Goal: Understand process/instructions: Learn how to perform a task or action

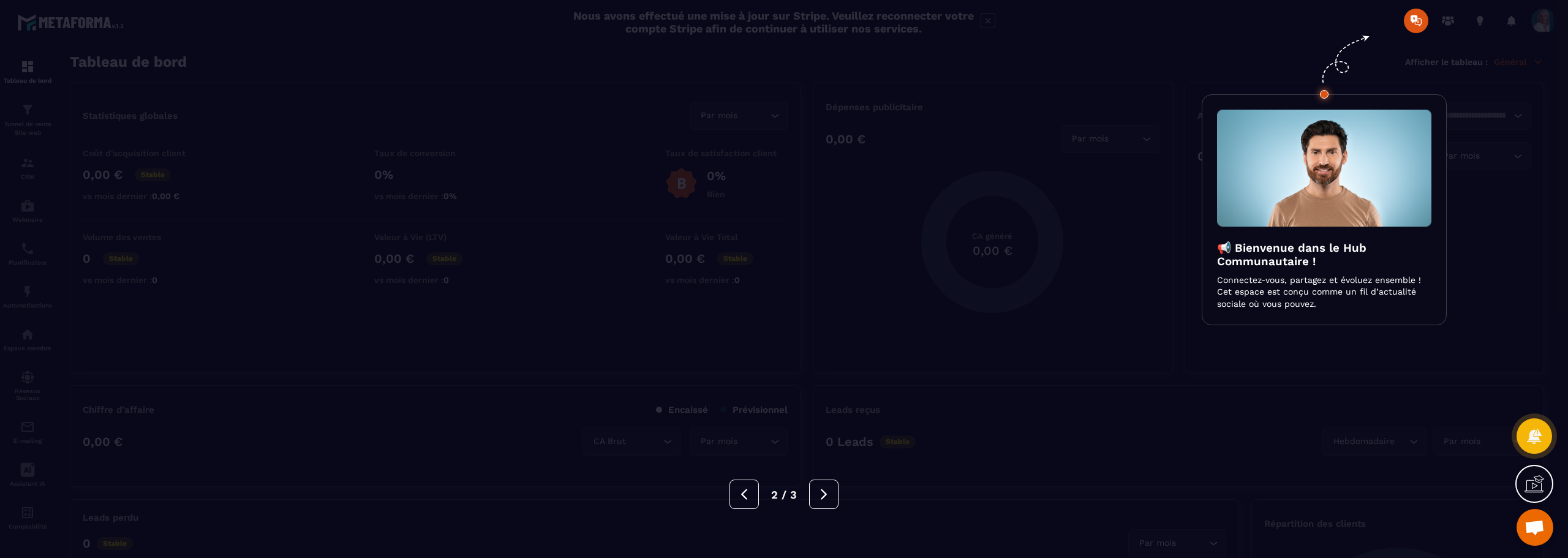
click at [743, 495] on icon at bounding box center [744, 494] width 6 height 10
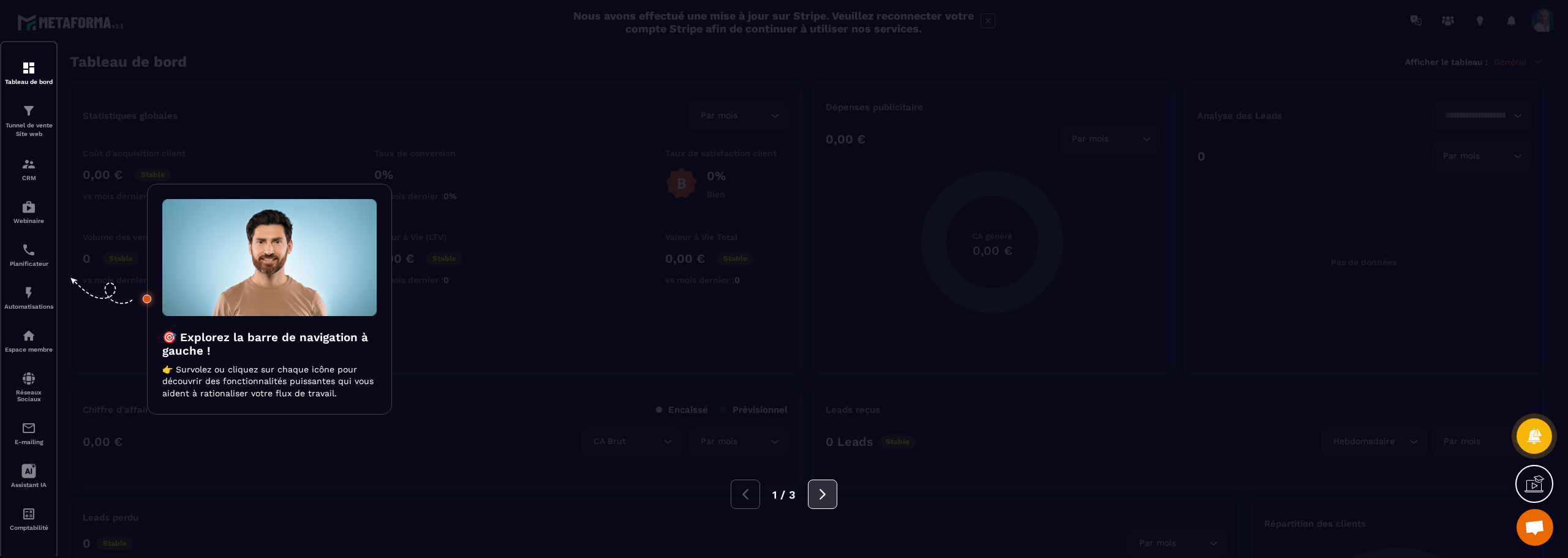
click at [821, 492] on icon at bounding box center [822, 494] width 6 height 10
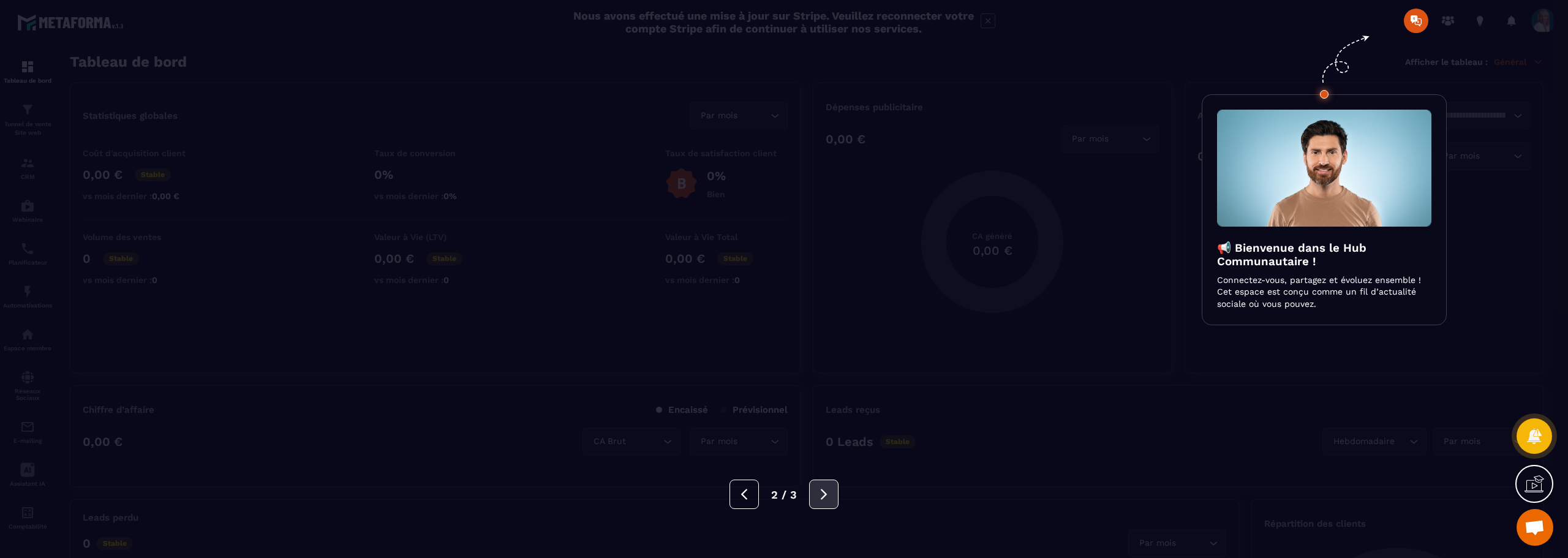
click at [821, 492] on icon at bounding box center [824, 494] width 13 height 13
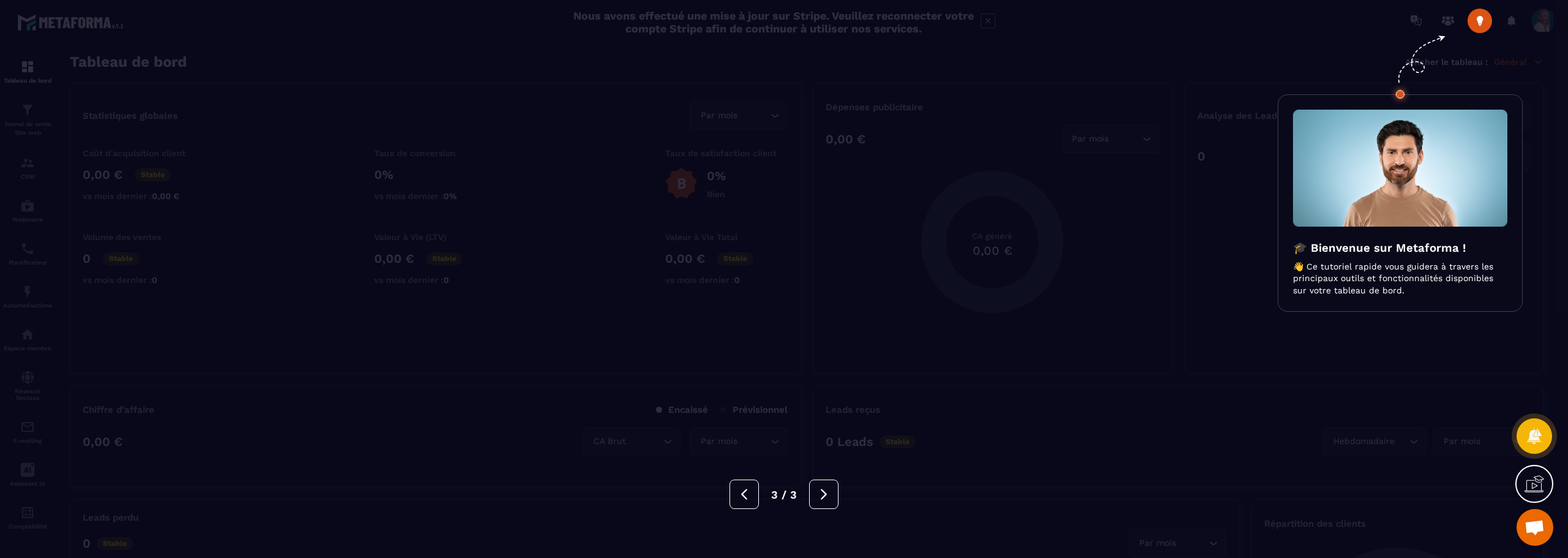
click at [1482, 20] on div at bounding box center [784, 279] width 1568 height 558
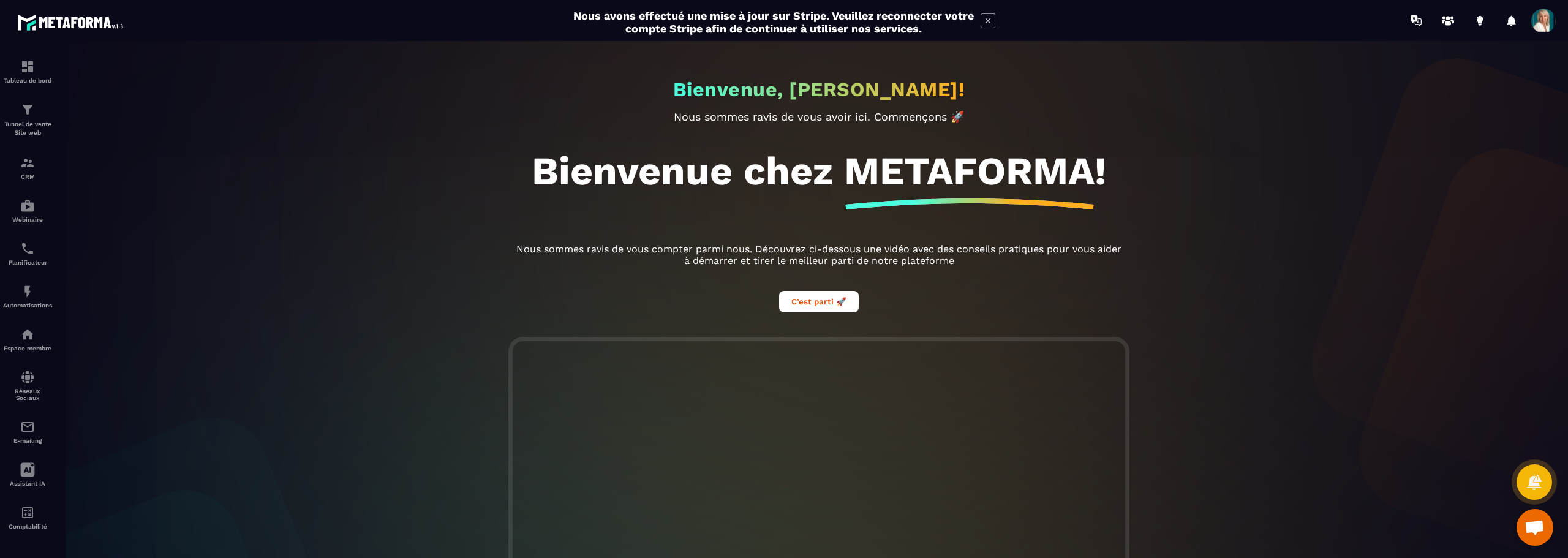
scroll to position [230, 0]
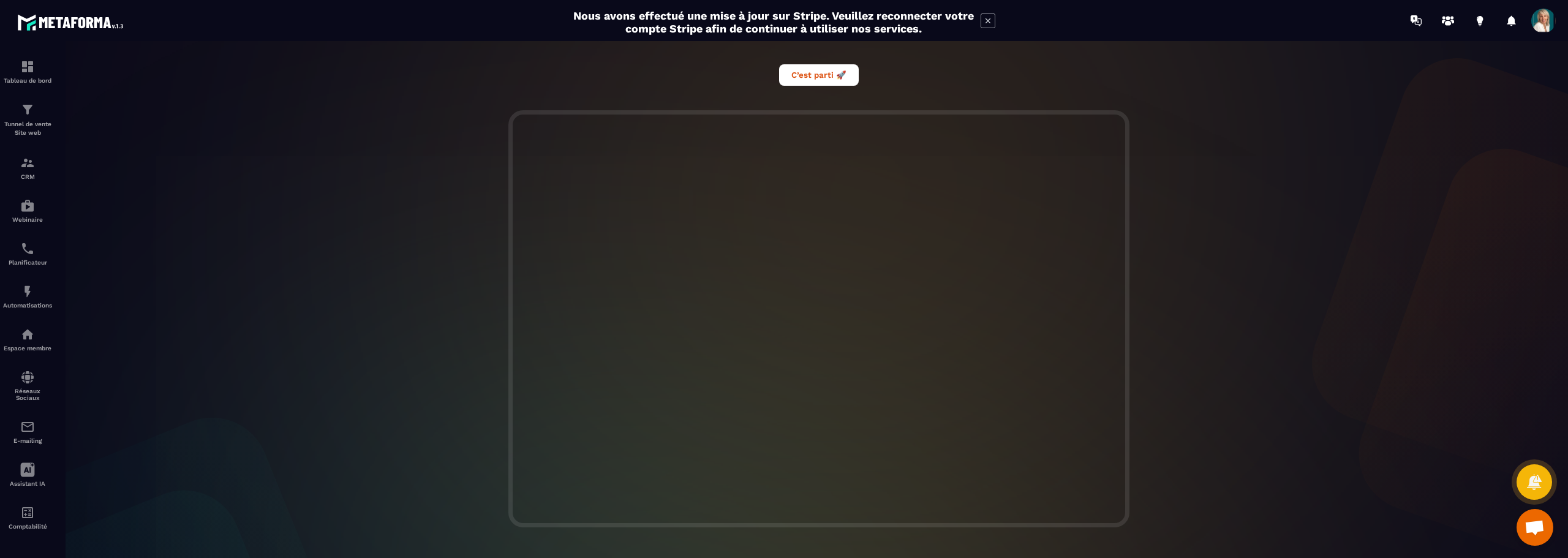
click at [1294, 418] on div at bounding box center [818, 318] width 1522 height 417
click at [813, 76] on button "C’est parti 🚀" at bounding box center [819, 75] width 80 height 22
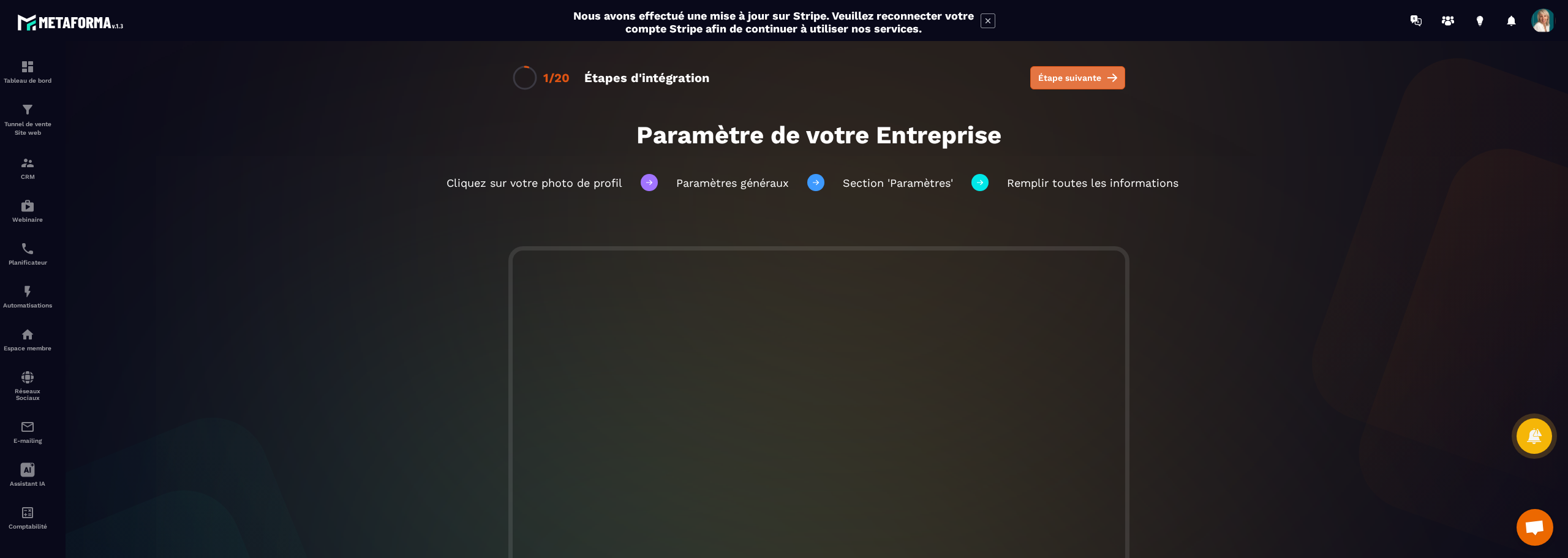
click at [1091, 81] on span "Étape suivante" at bounding box center [1070, 77] width 63 height 12
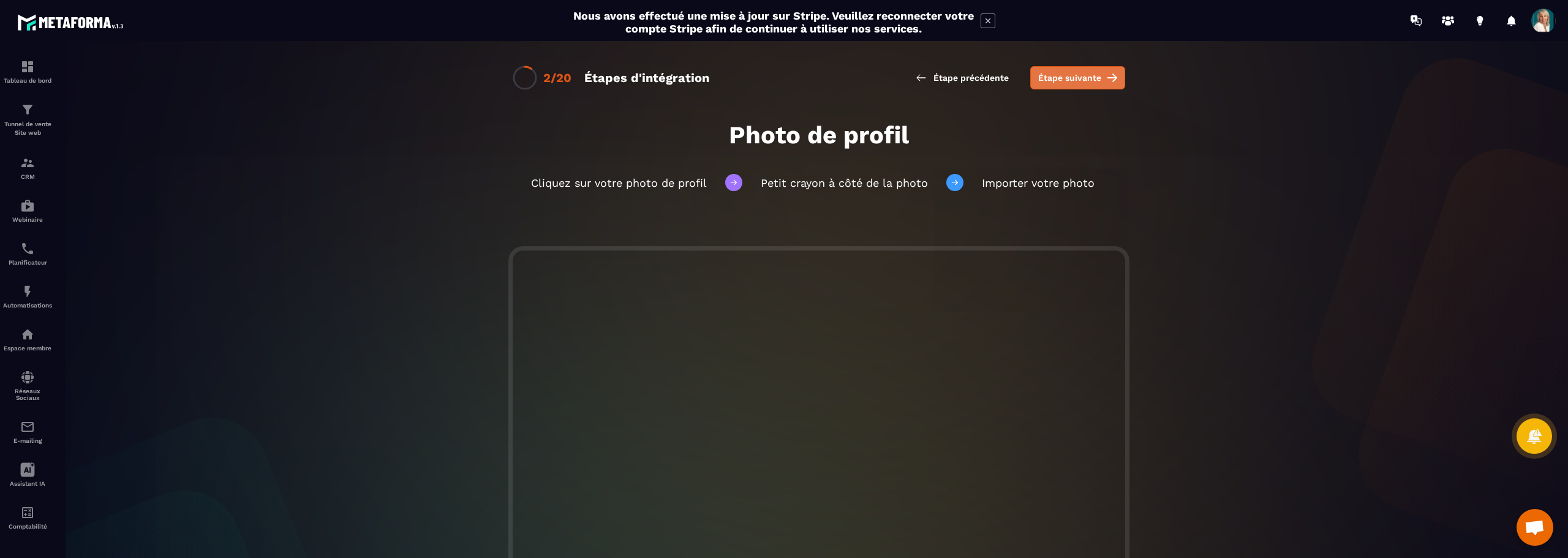
click at [1089, 76] on span "Étape suivante" at bounding box center [1070, 77] width 63 height 12
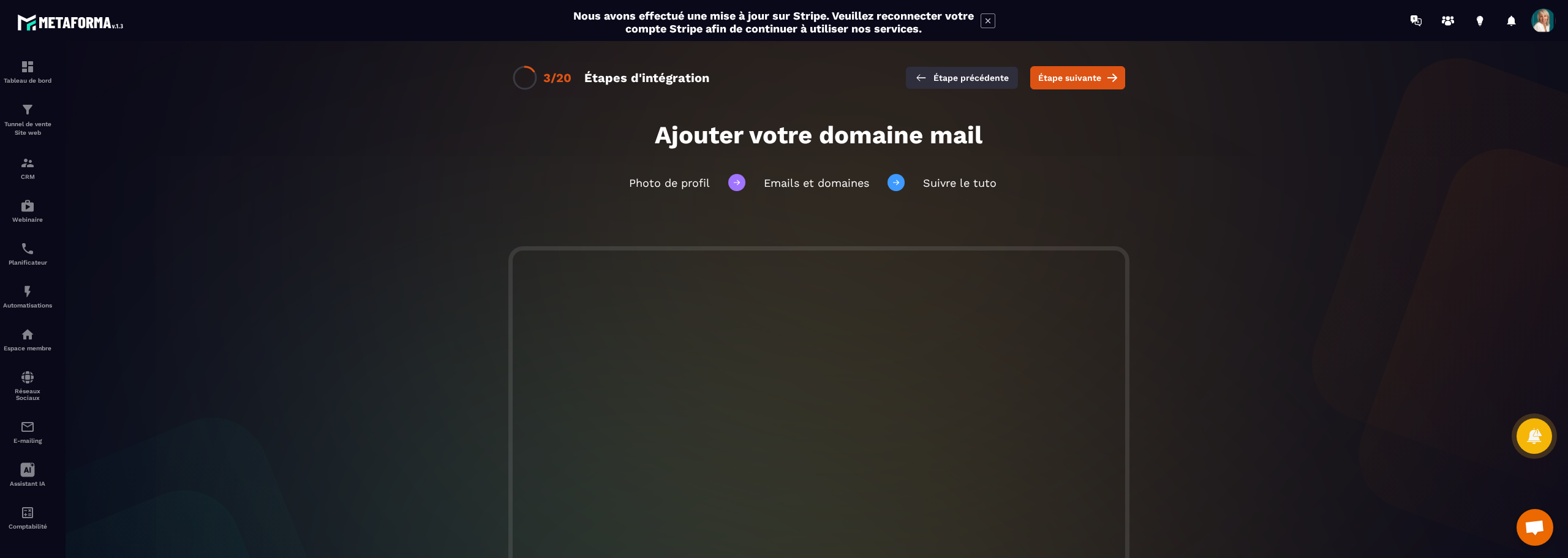
click at [976, 78] on span "Étape précédente" at bounding box center [971, 77] width 75 height 12
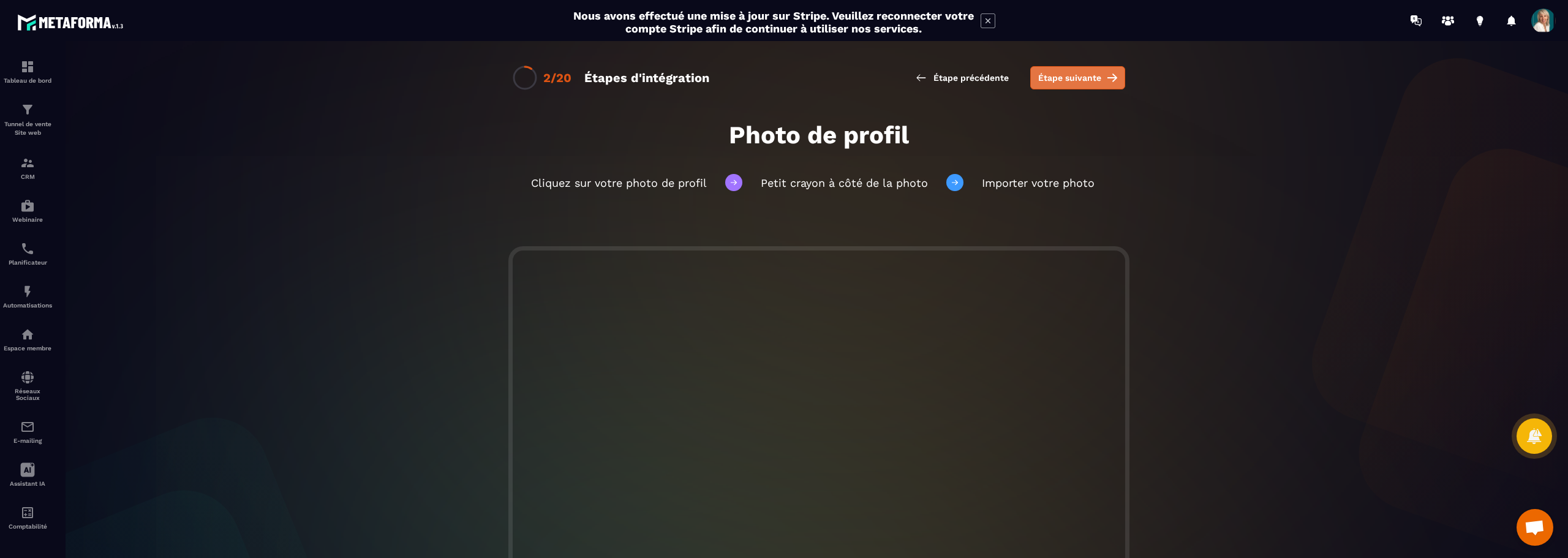
click at [1076, 82] on span "Étape suivante" at bounding box center [1070, 77] width 63 height 12
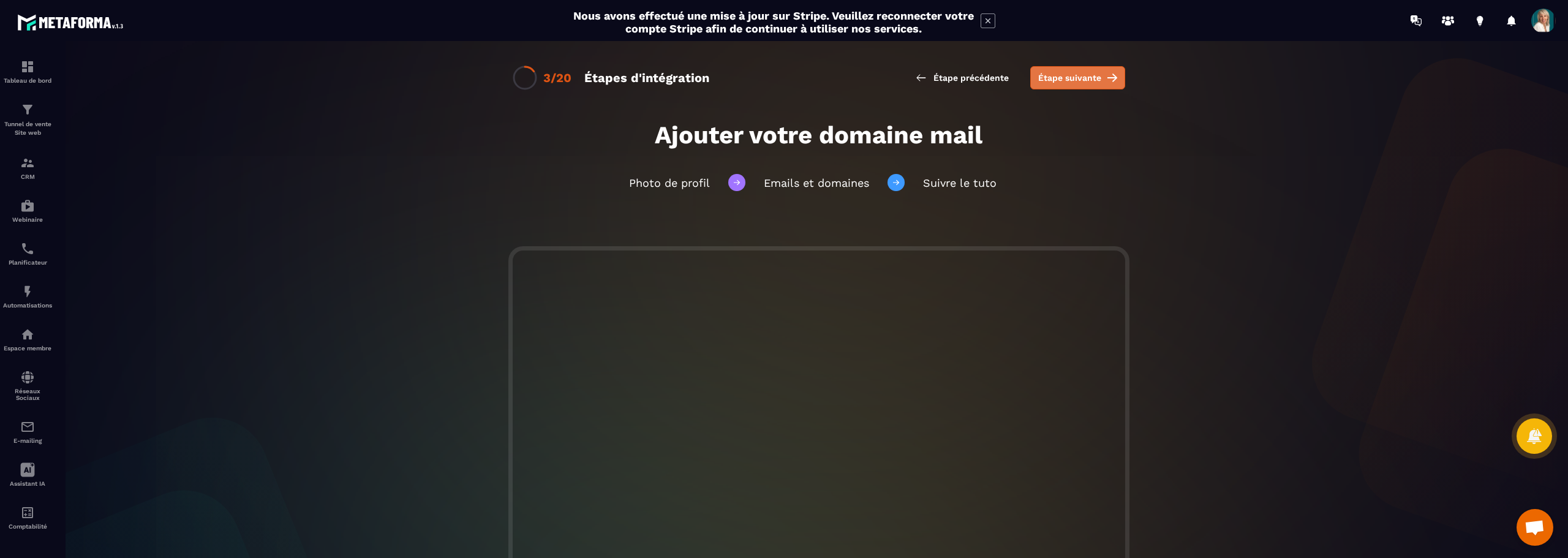
click at [1069, 77] on span "Étape suivante" at bounding box center [1070, 77] width 63 height 12
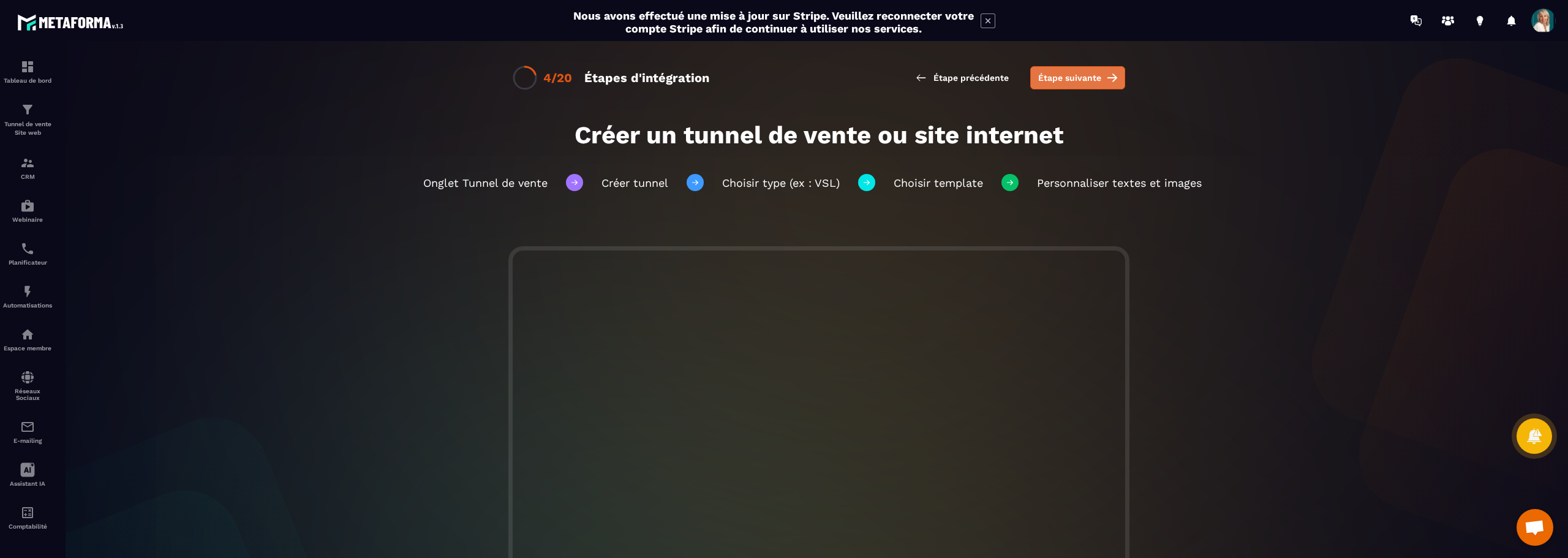
click at [1069, 75] on span "Étape suivante" at bounding box center [1070, 77] width 63 height 12
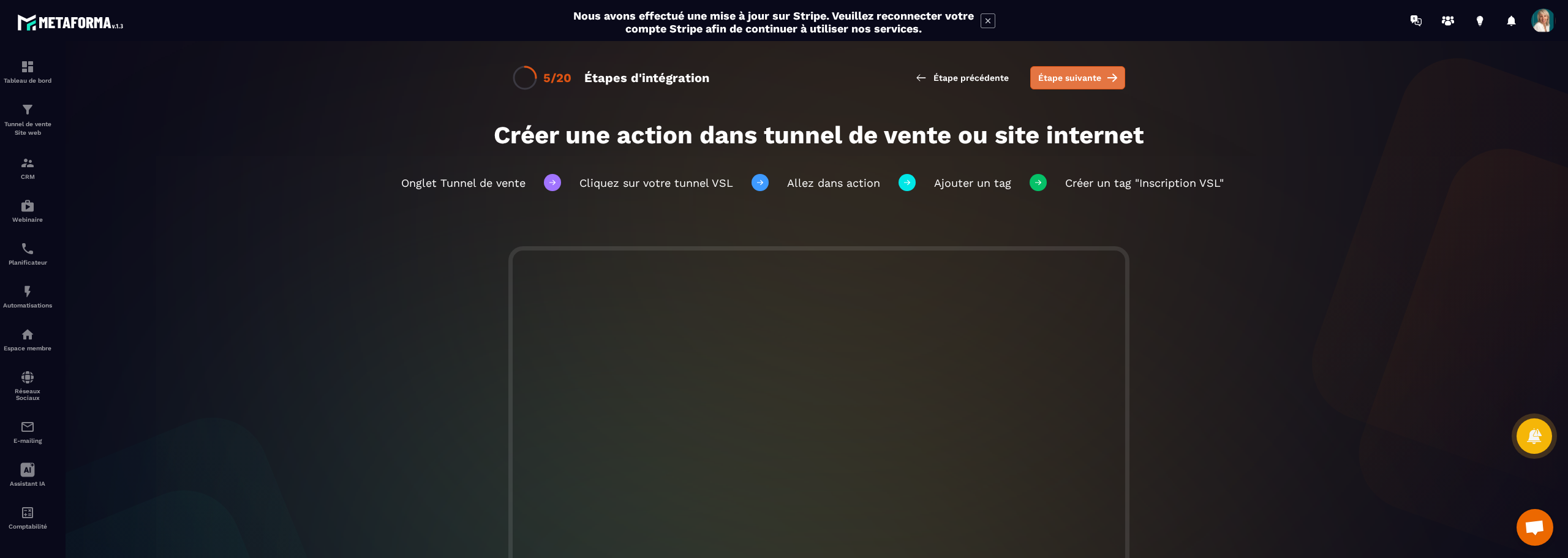
click at [1068, 81] on span "Étape suivante" at bounding box center [1070, 77] width 63 height 12
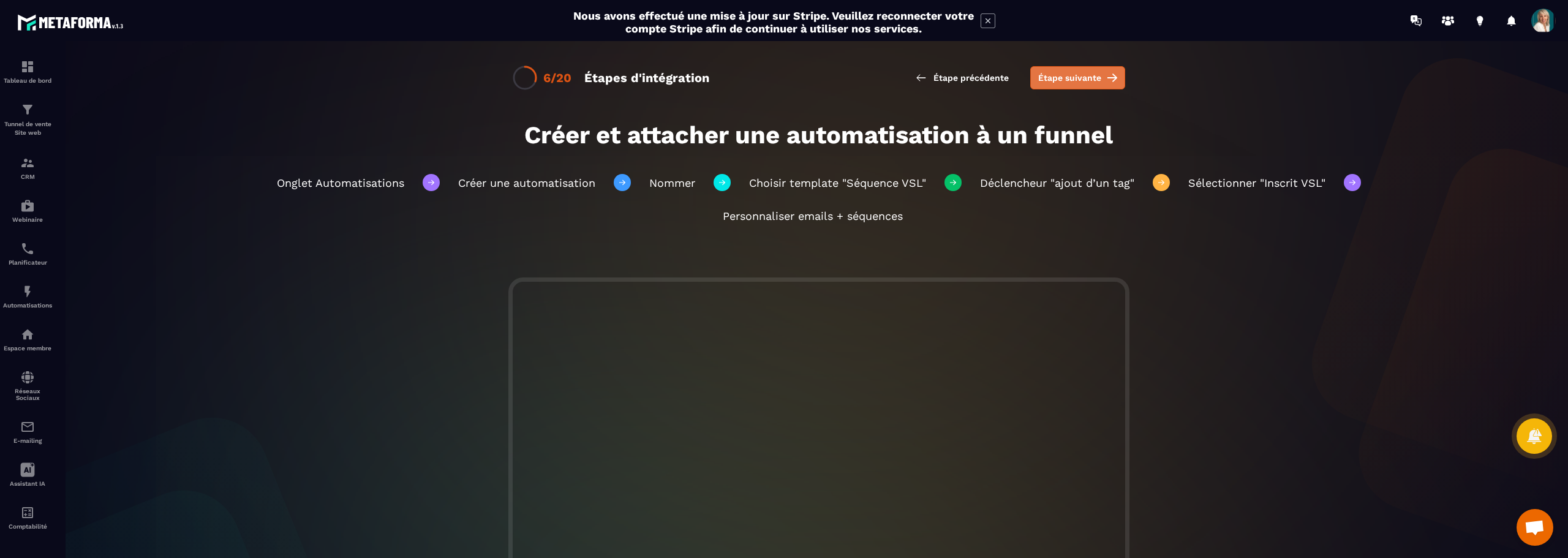
click at [1059, 78] on span "Étape suivante" at bounding box center [1070, 77] width 63 height 12
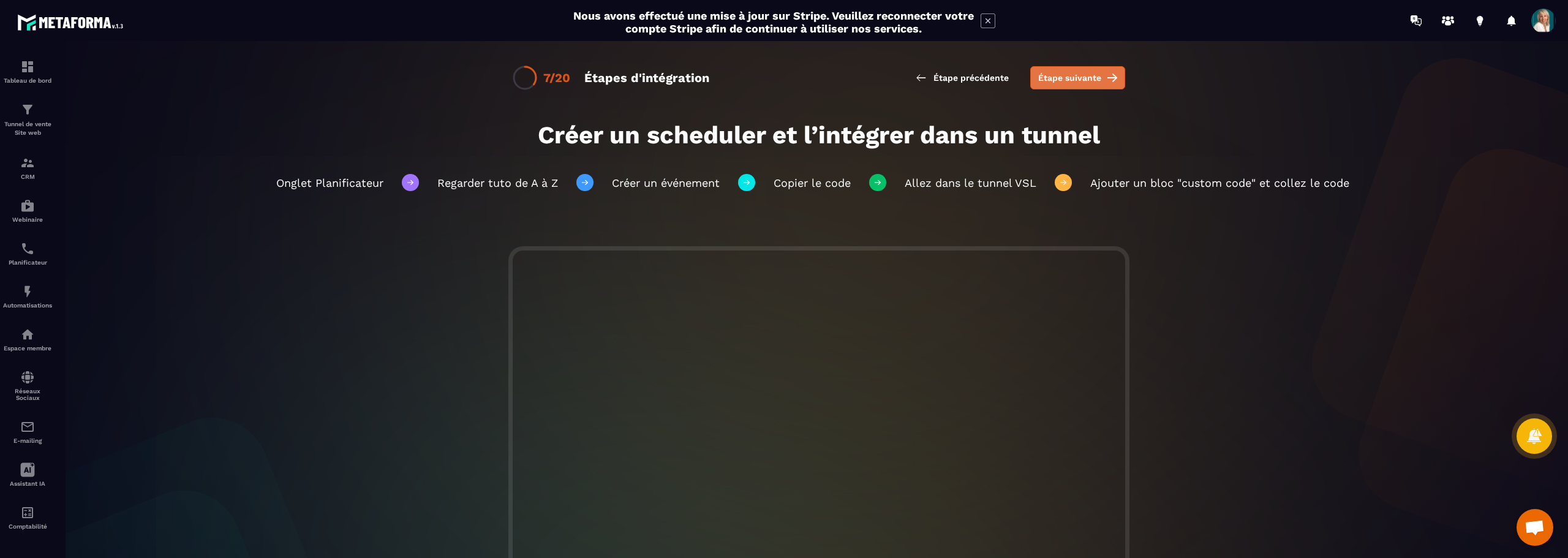
click at [1073, 85] on button "Étape suivante" at bounding box center [1078, 78] width 95 height 23
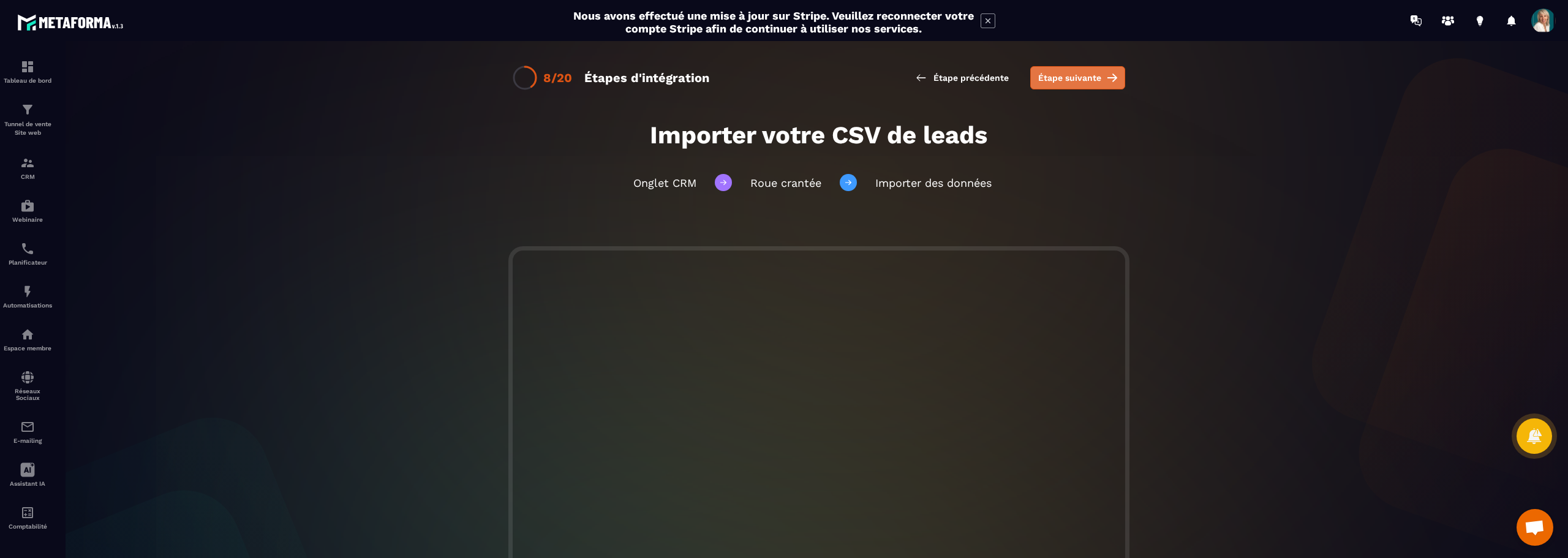
click at [1053, 78] on span "Étape suivante" at bounding box center [1070, 77] width 63 height 12
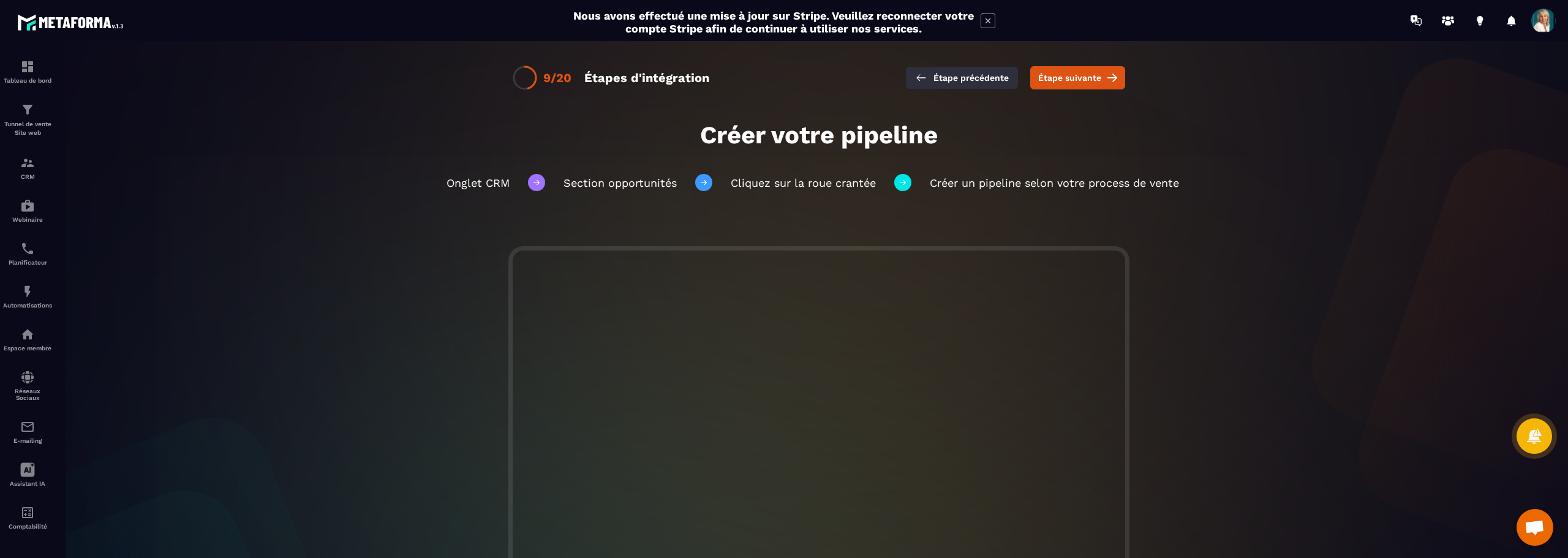
click at [956, 76] on span "Étape précédente" at bounding box center [971, 77] width 75 height 12
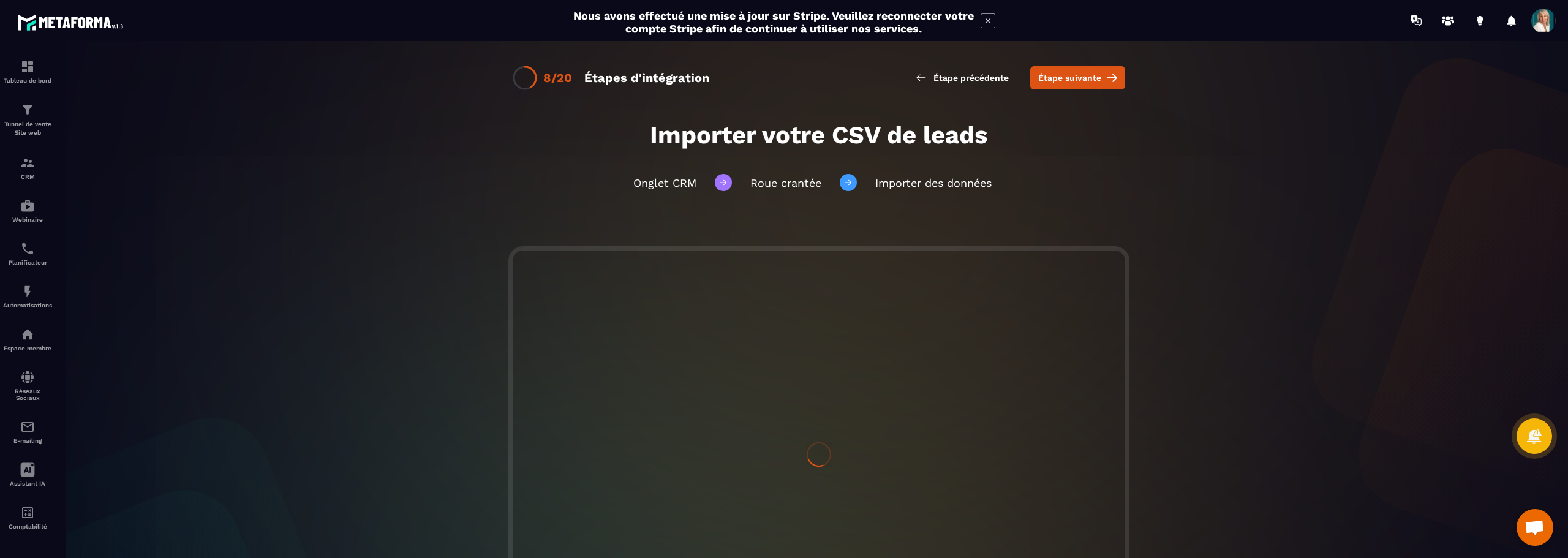
click at [956, 76] on span "Étape précédente" at bounding box center [971, 77] width 75 height 12
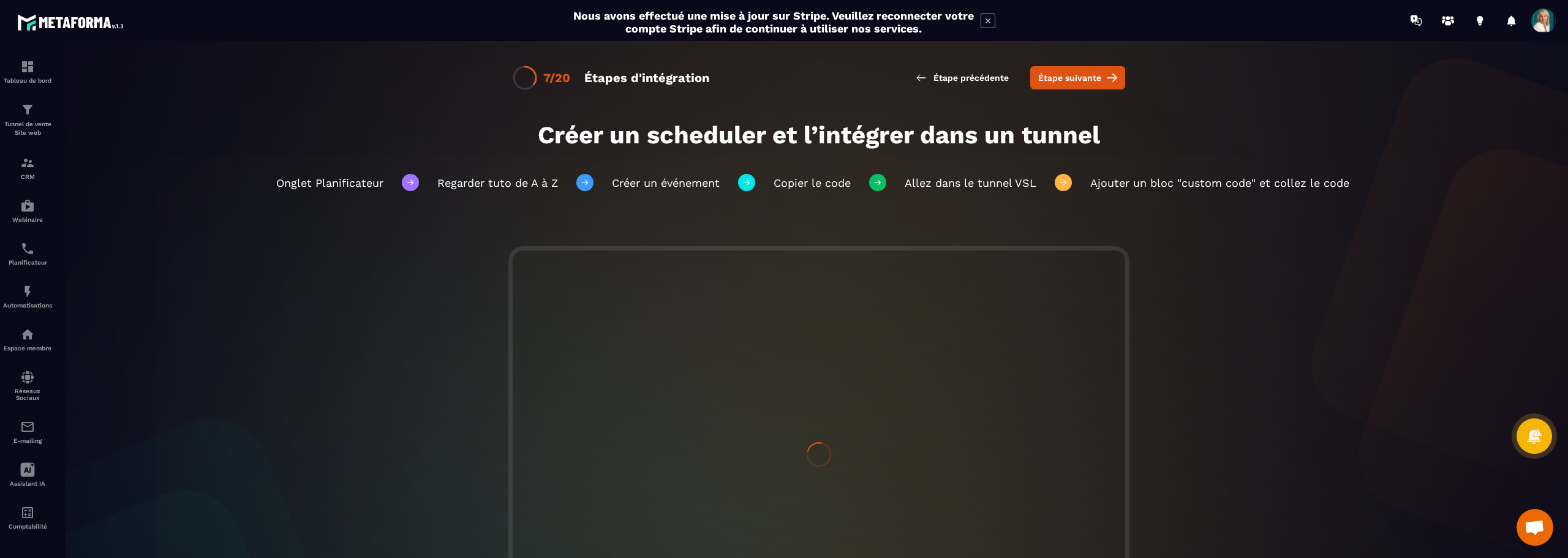
click at [956, 76] on span "Étape précédente" at bounding box center [971, 77] width 75 height 12
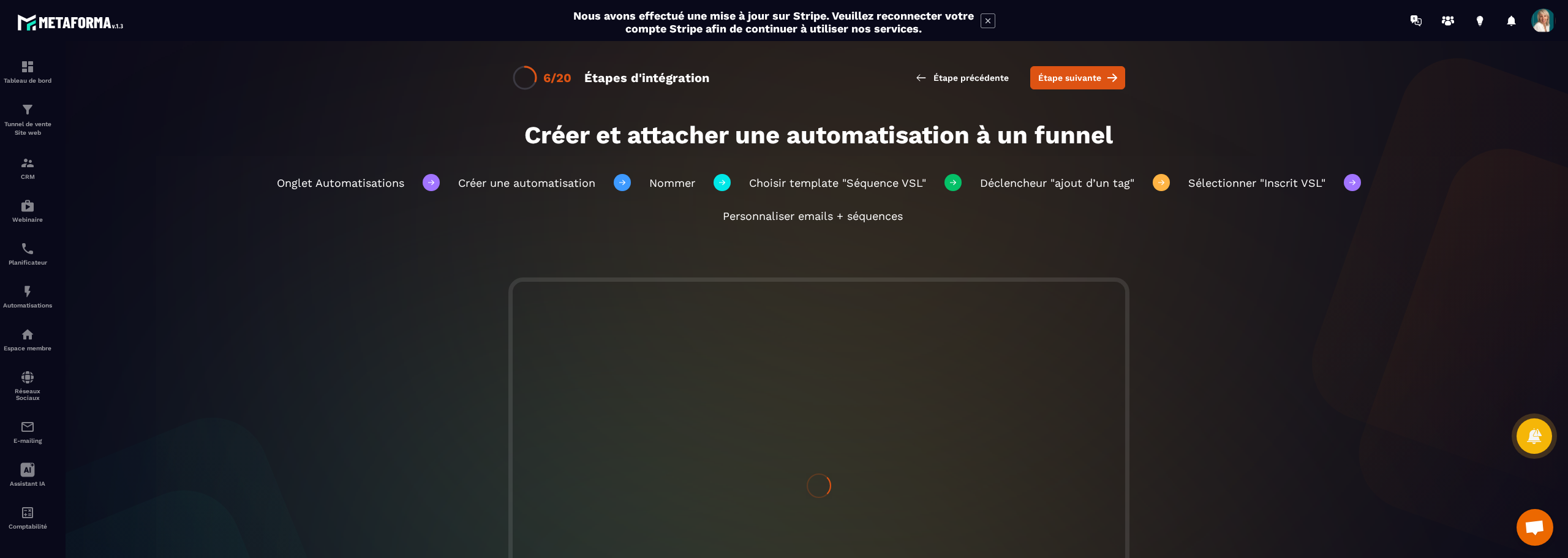
click at [956, 76] on span "Étape précédente" at bounding box center [971, 77] width 75 height 12
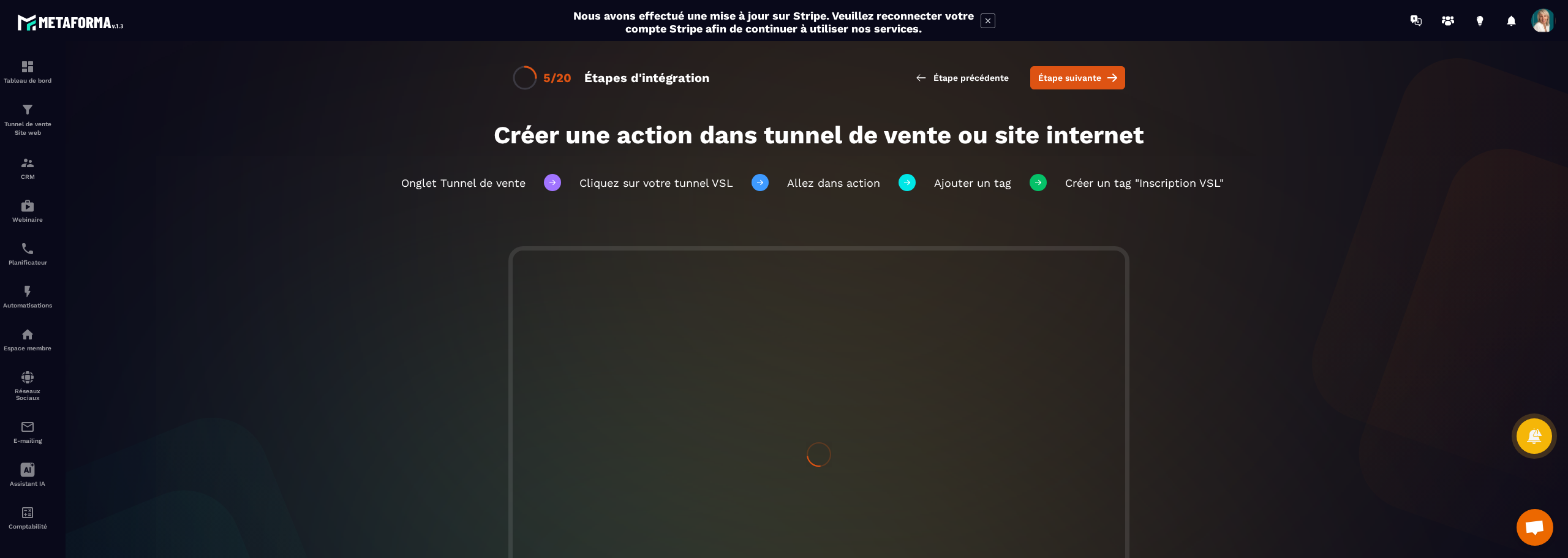
click at [956, 76] on span "Étape précédente" at bounding box center [971, 77] width 75 height 12
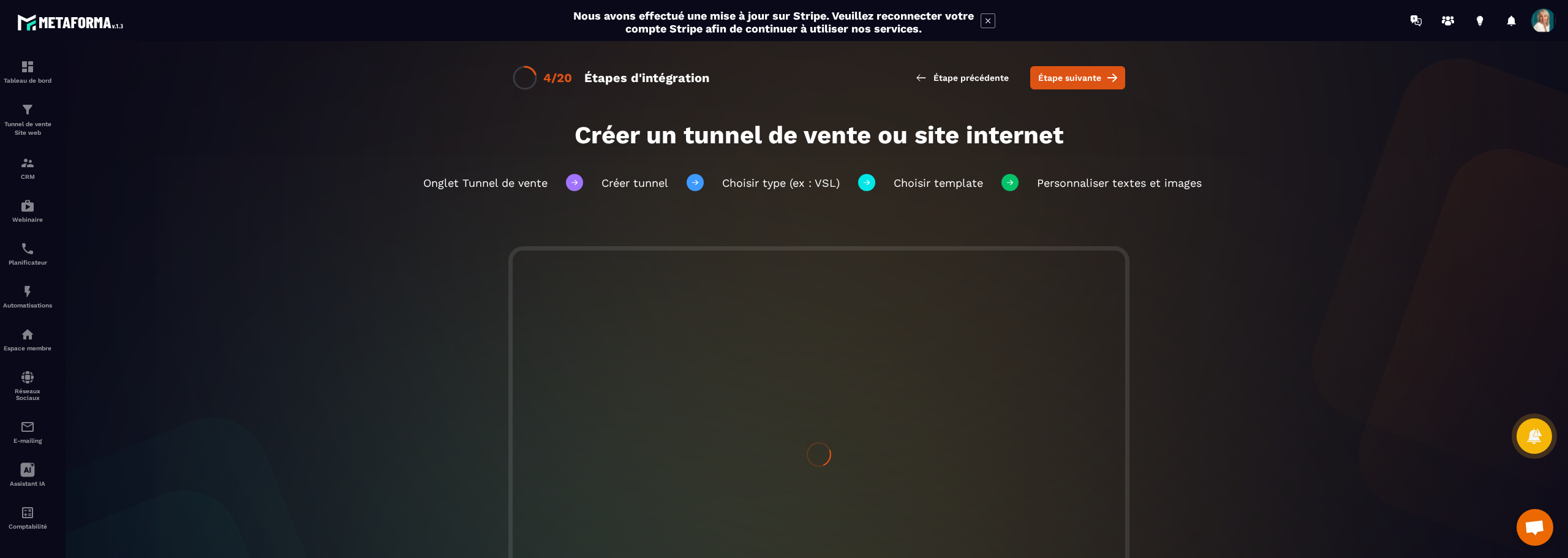
click at [956, 76] on span "Étape précédente" at bounding box center [971, 77] width 75 height 12
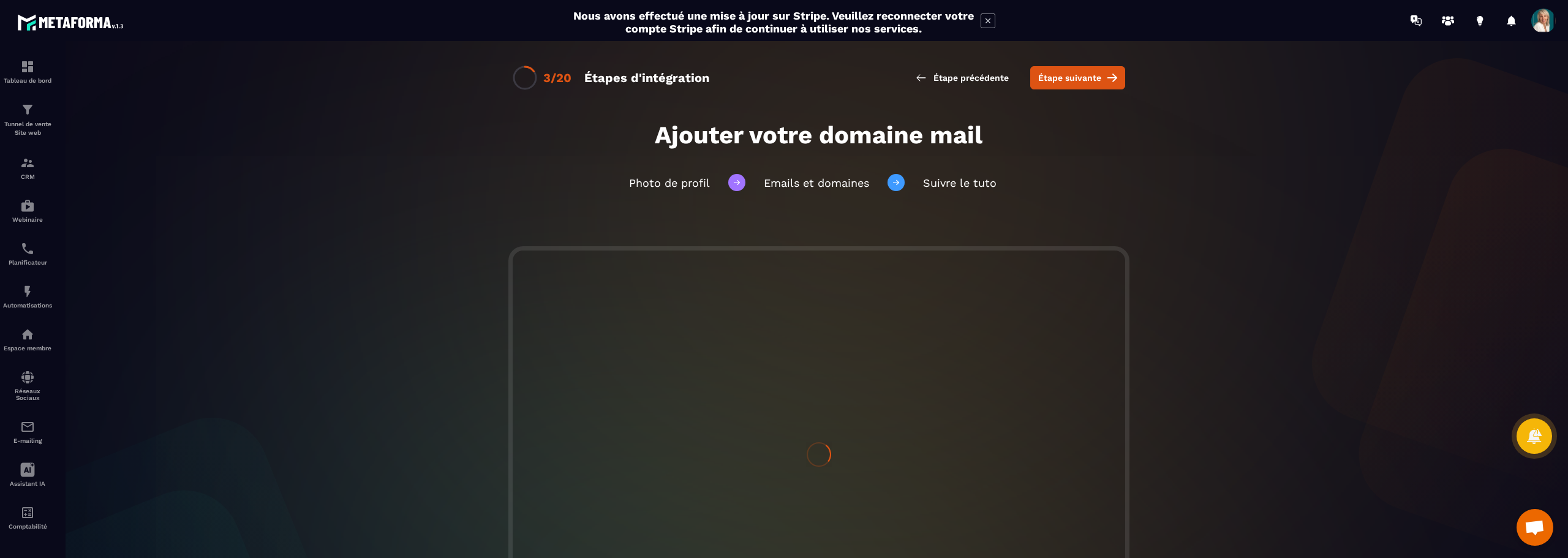
click at [956, 76] on span "Étape précédente" at bounding box center [971, 77] width 75 height 12
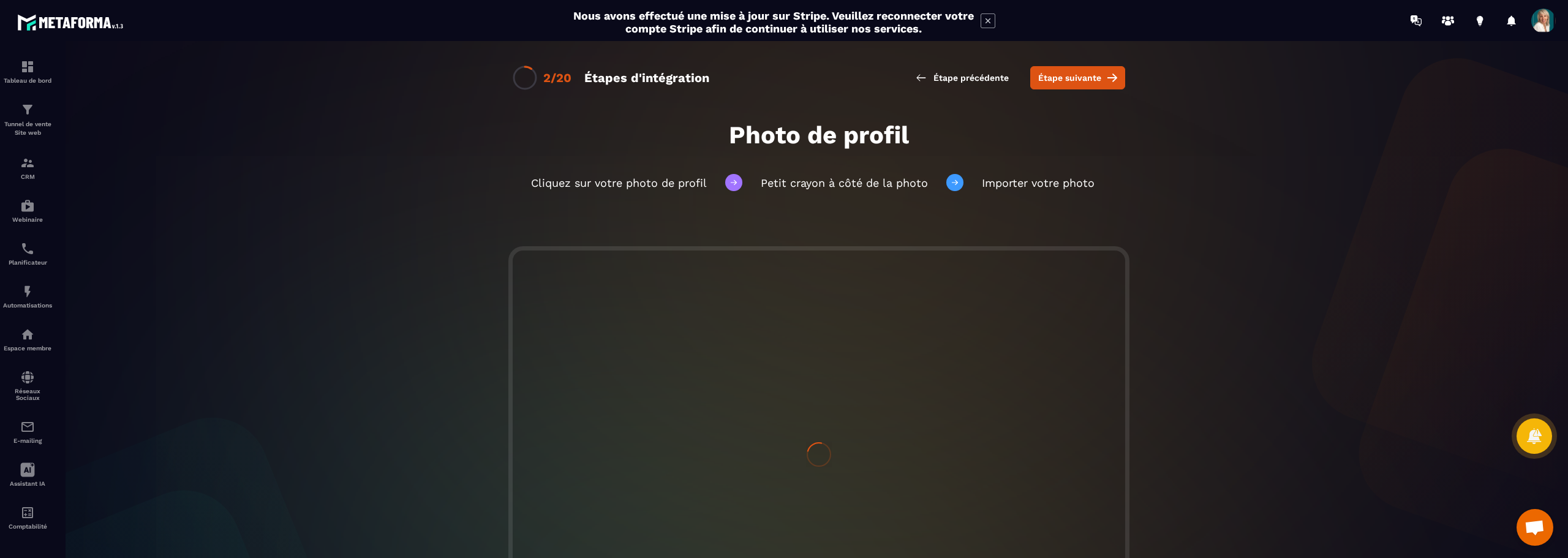
click at [956, 76] on span "Étape précédente" at bounding box center [971, 77] width 75 height 12
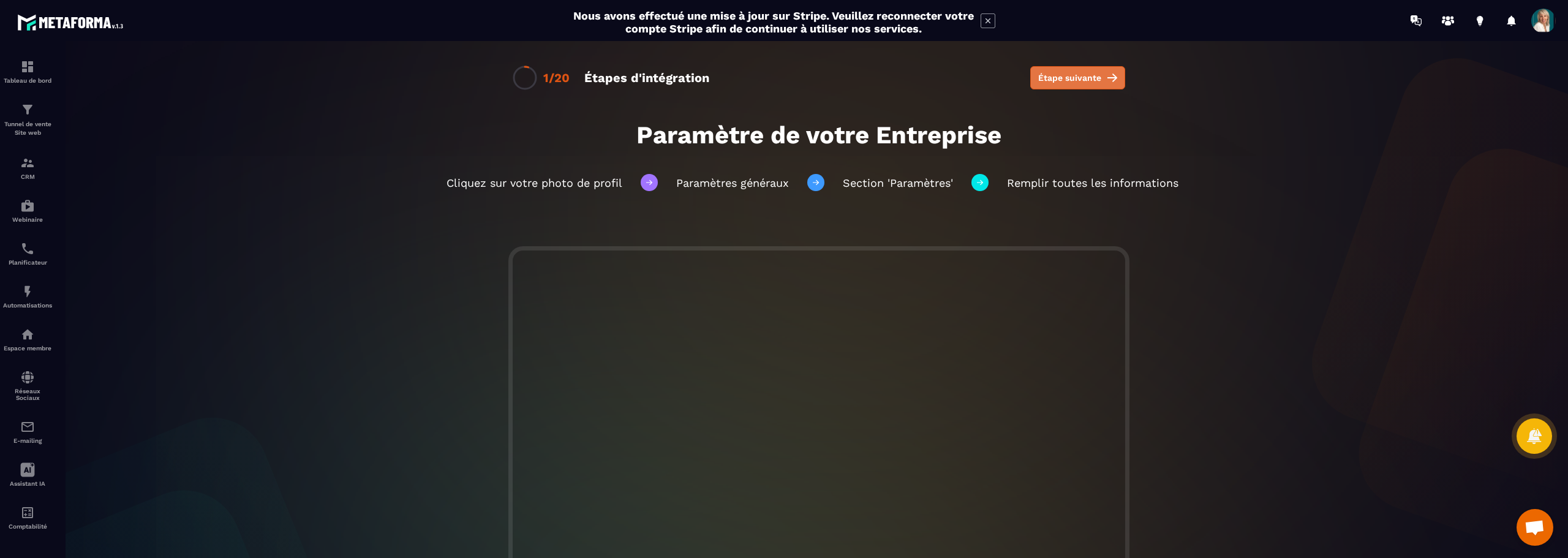
click at [1075, 70] on button "Étape suivante" at bounding box center [1078, 78] width 95 height 23
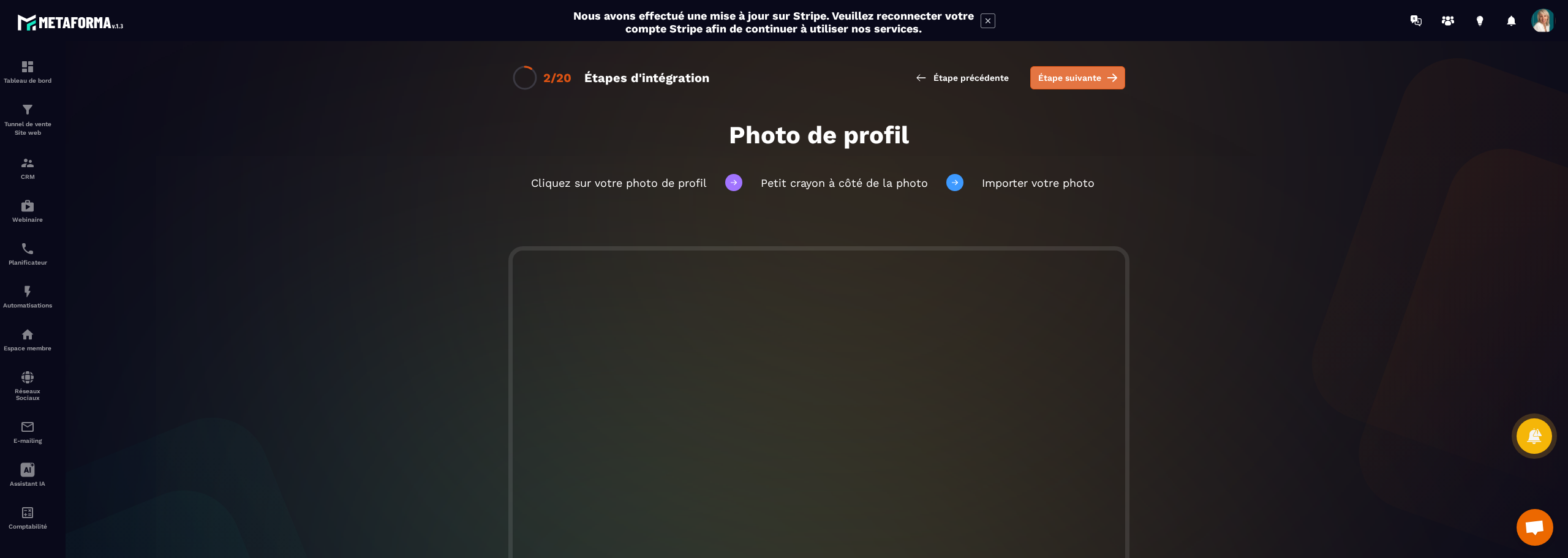
click at [1073, 77] on span "Étape suivante" at bounding box center [1070, 77] width 63 height 12
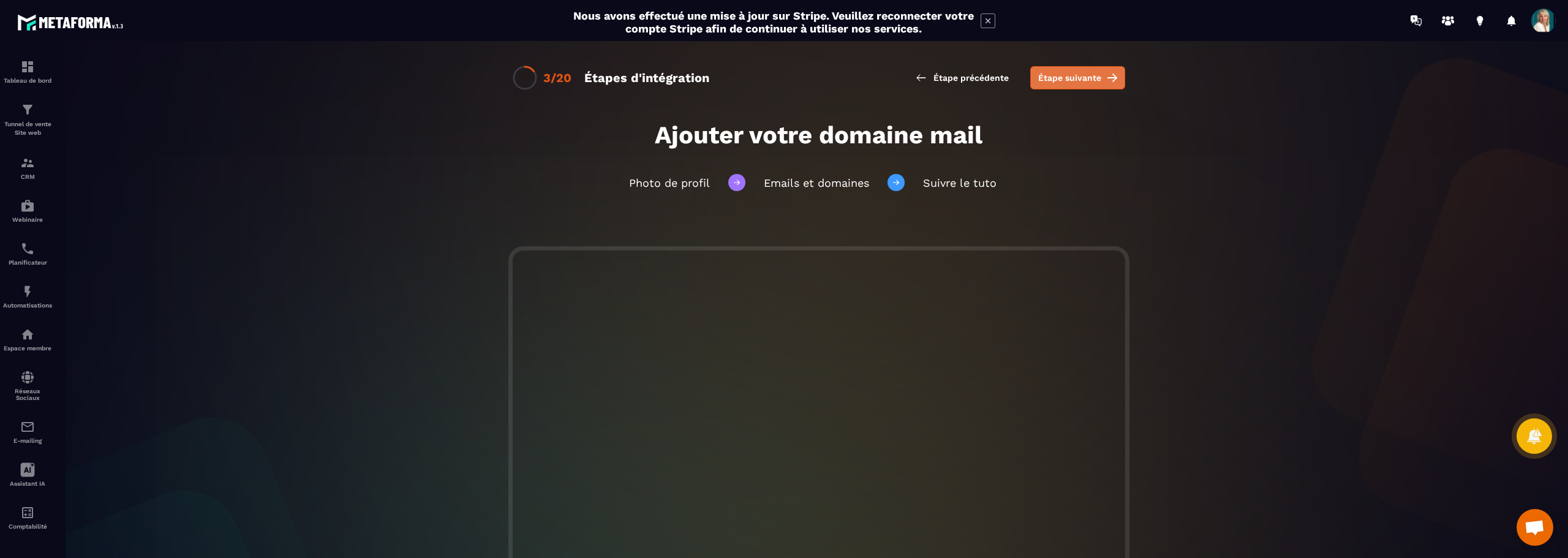
click at [1069, 77] on span "Étape suivante" at bounding box center [1070, 77] width 63 height 12
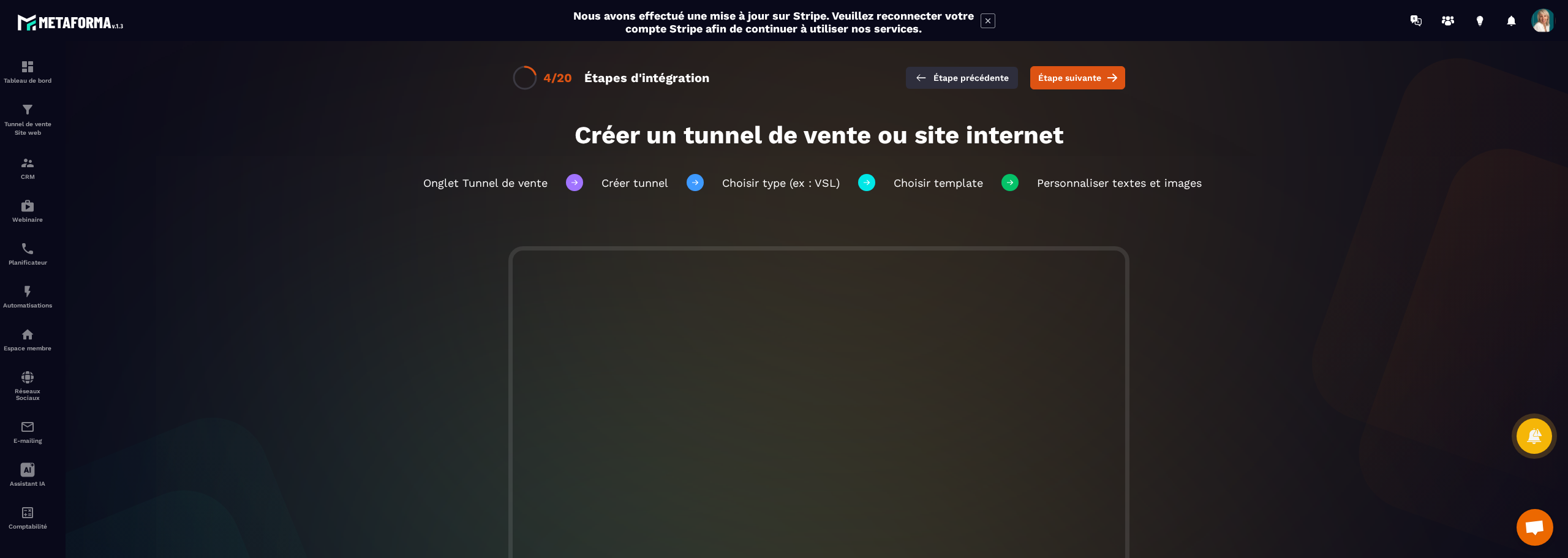
click at [922, 75] on icon at bounding box center [921, 77] width 12 height 12
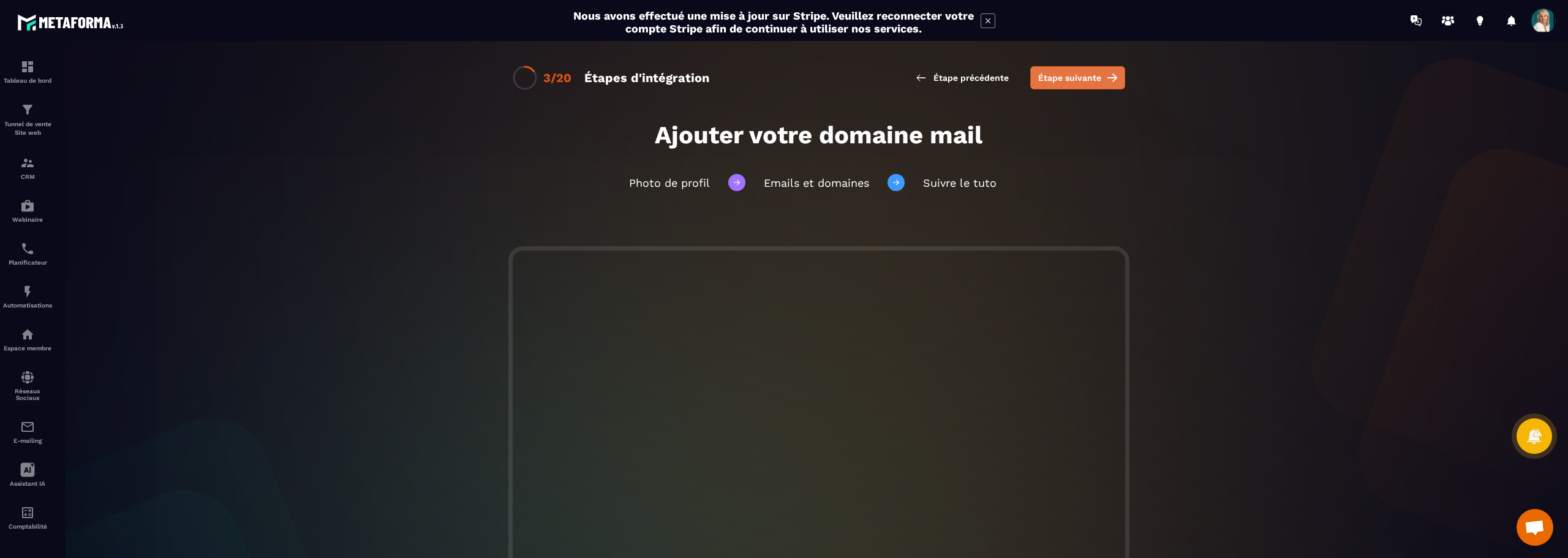
click at [1073, 80] on span "Étape suivante" at bounding box center [1070, 77] width 63 height 12
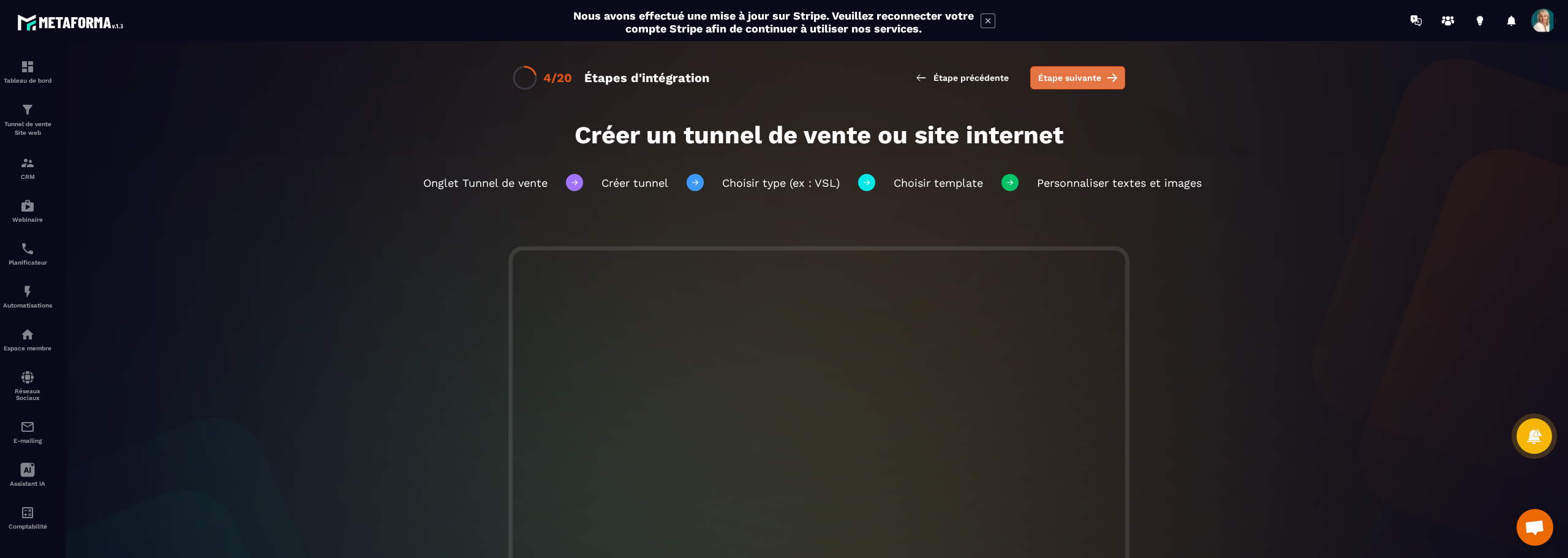
click at [1073, 79] on span "Étape suivante" at bounding box center [1070, 77] width 63 height 12
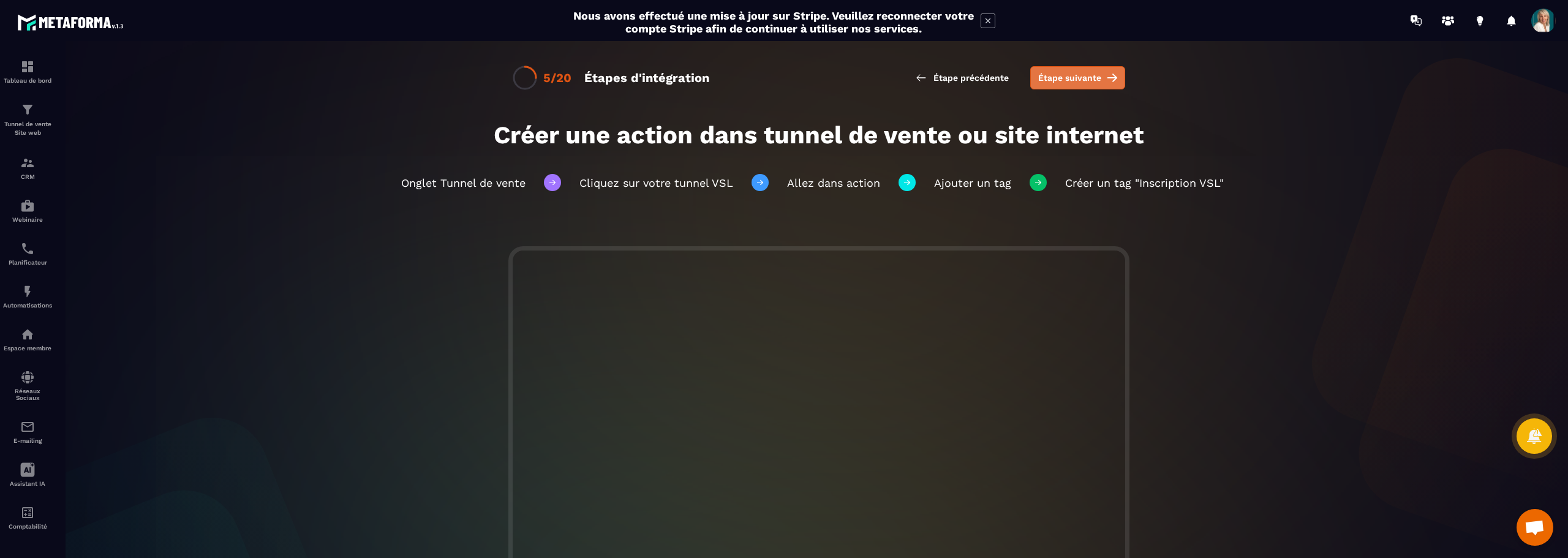
click at [1044, 72] on span "Étape suivante" at bounding box center [1070, 77] width 63 height 12
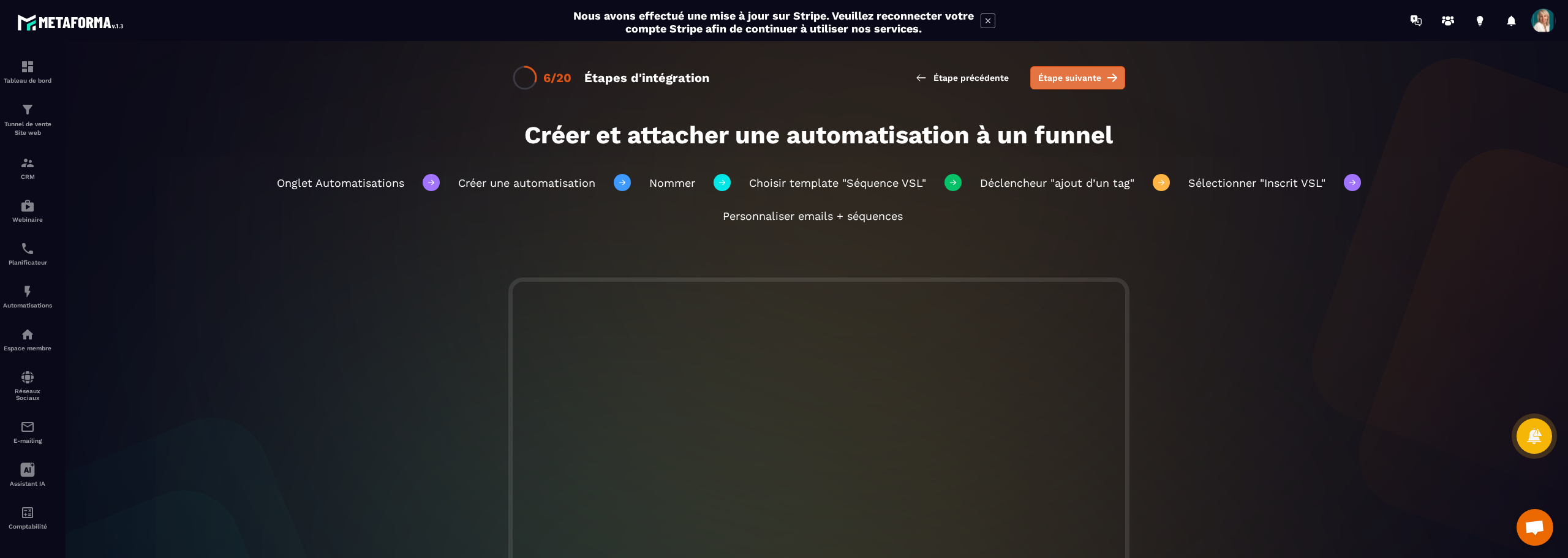
click at [1079, 71] on span "Étape suivante" at bounding box center [1070, 77] width 63 height 12
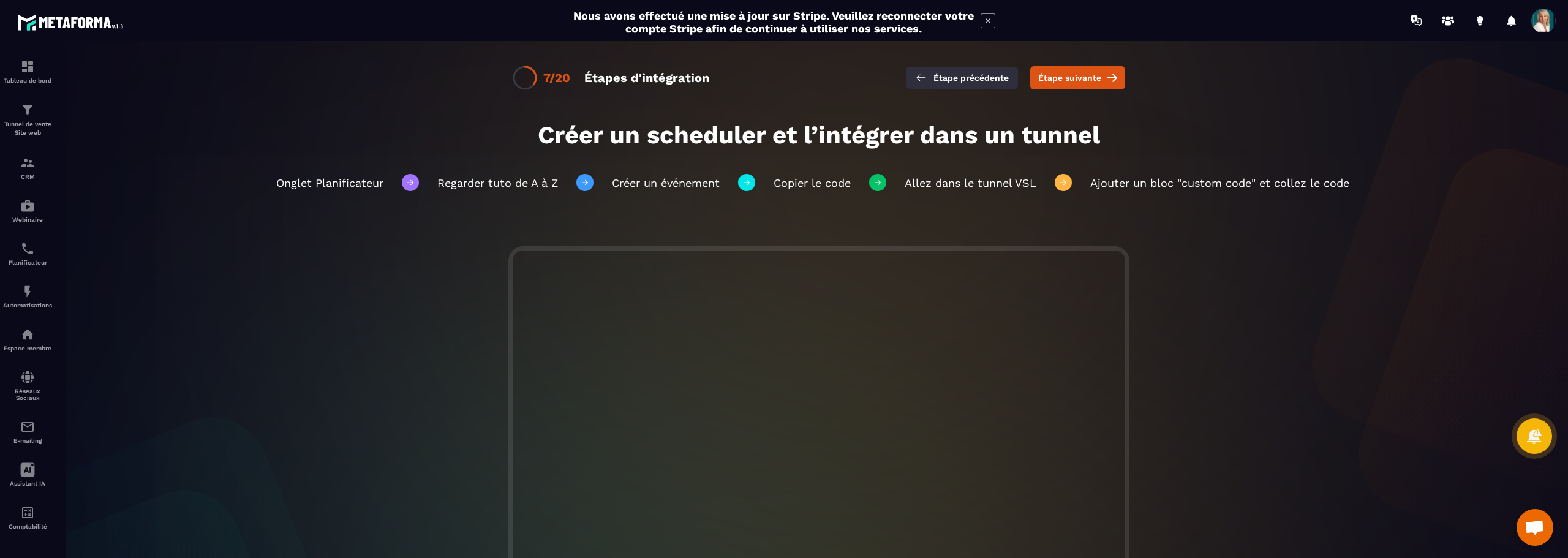
click at [938, 80] on span "Étape précédente" at bounding box center [971, 77] width 75 height 12
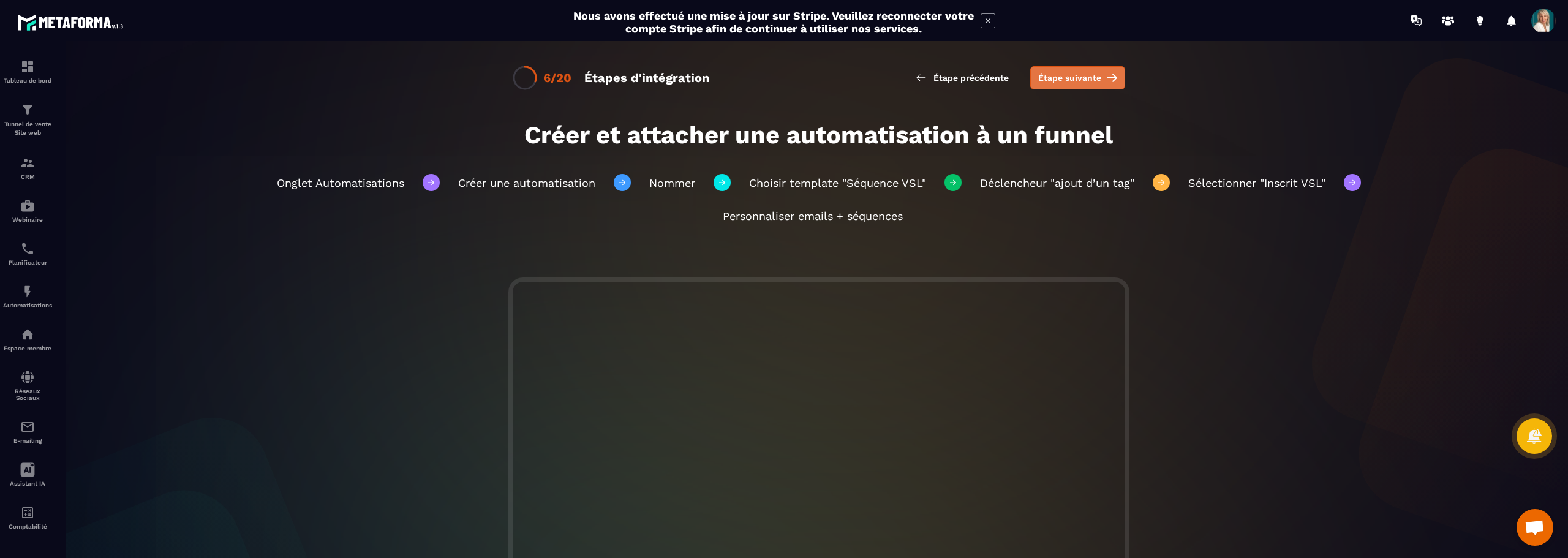
click at [1068, 76] on span "Étape suivante" at bounding box center [1070, 77] width 63 height 12
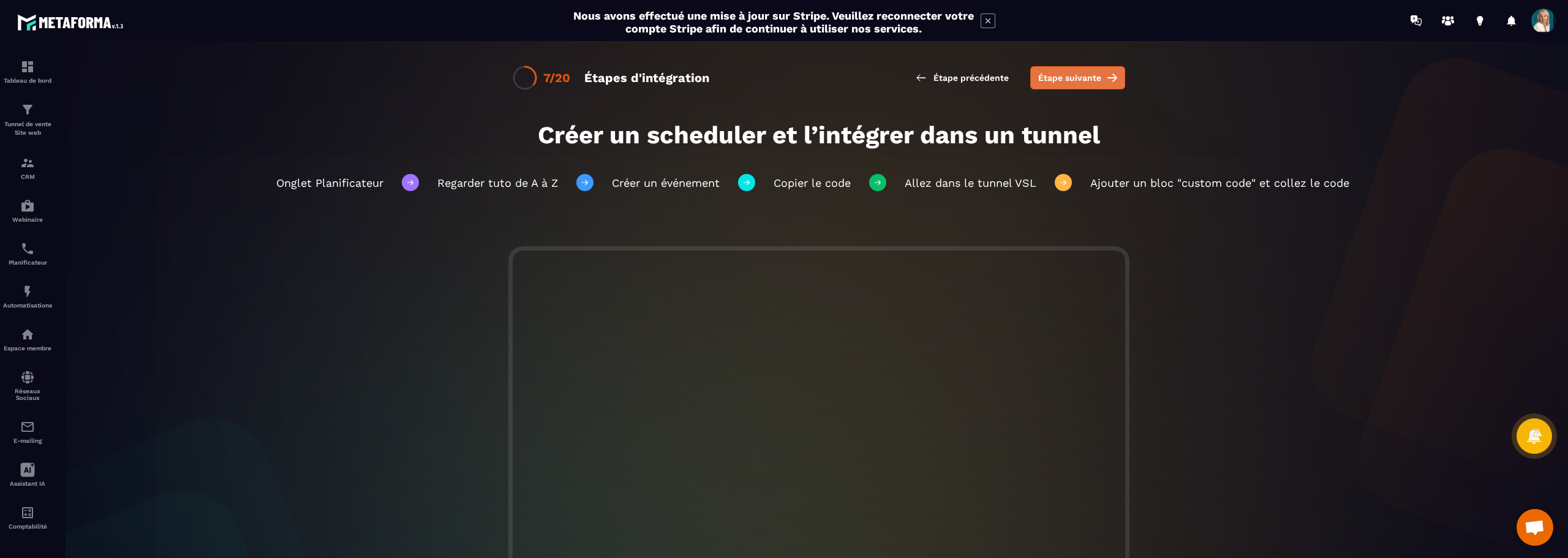
click at [1050, 74] on span "Étape suivante" at bounding box center [1070, 77] width 63 height 12
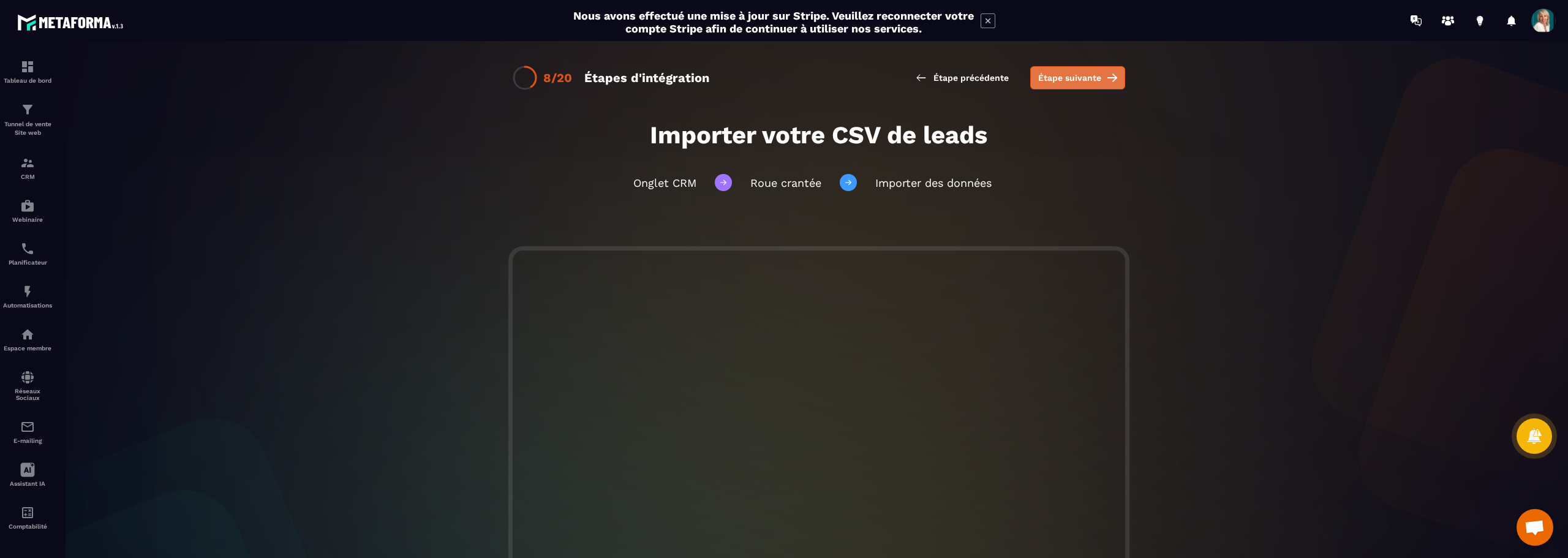
click at [1053, 73] on span "Étape suivante" at bounding box center [1070, 77] width 63 height 12
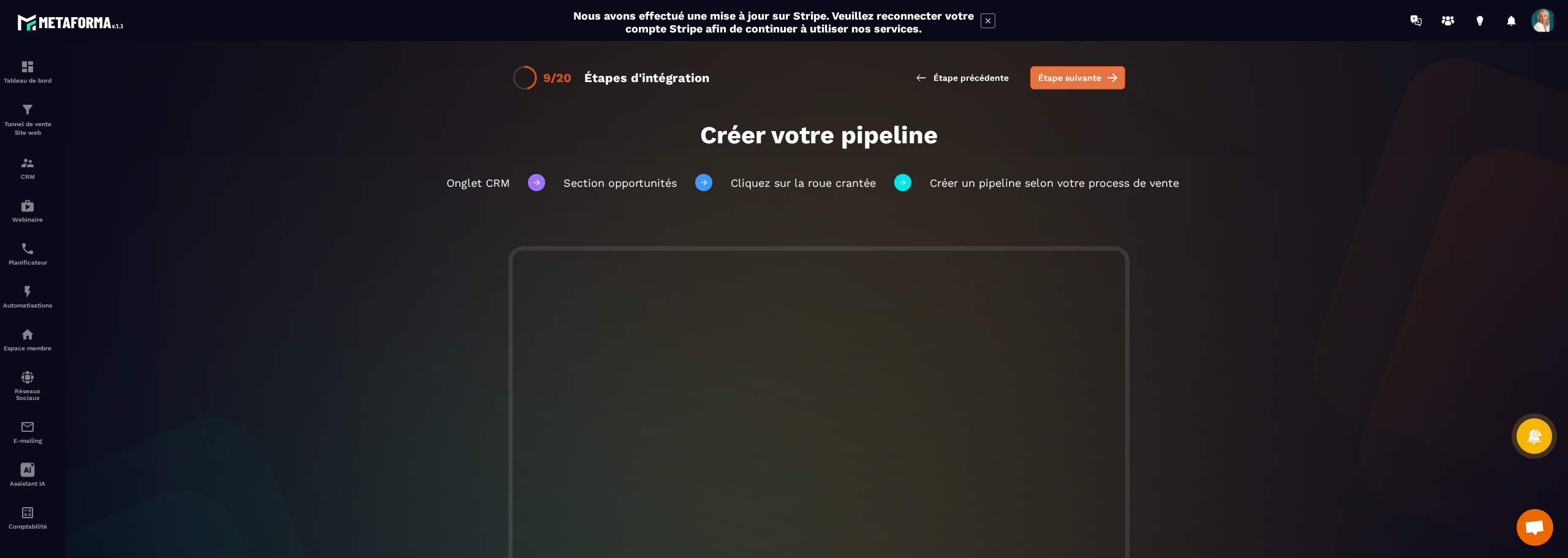
click at [1089, 75] on span "Étape suivante" at bounding box center [1070, 77] width 63 height 12
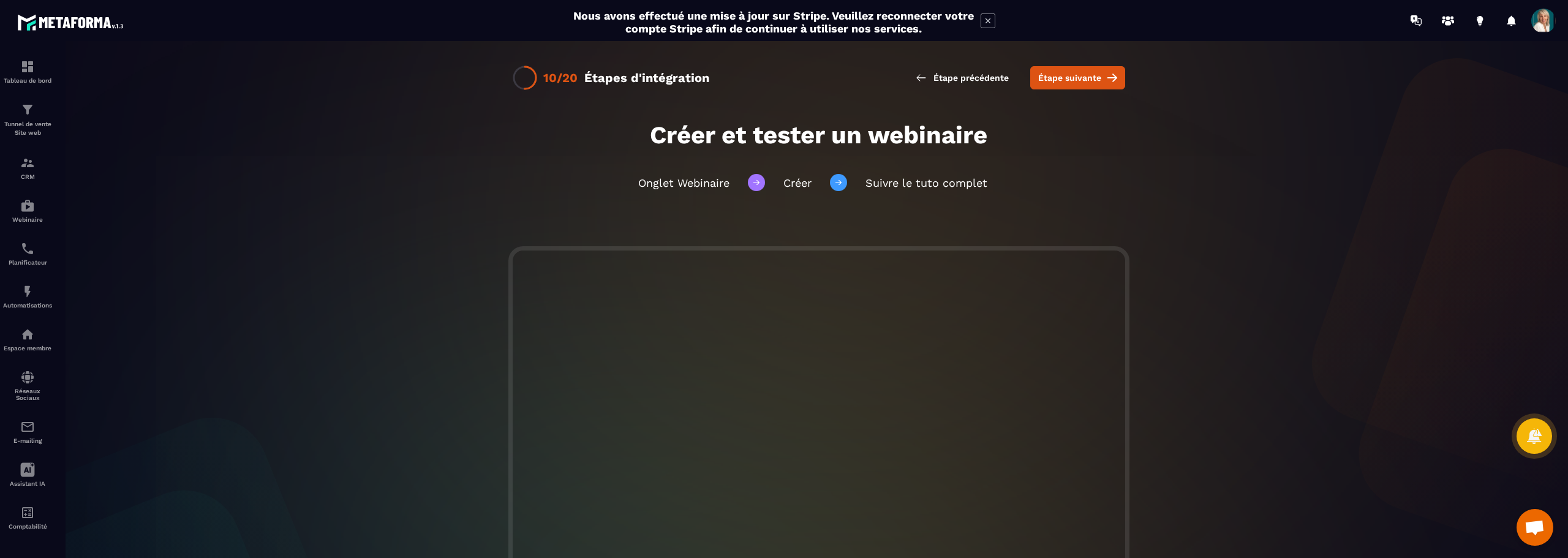
drag, startPoint x: 1195, startPoint y: 339, endPoint x: 1203, endPoint y: 337, distance: 8.2
click at [1195, 339] on div at bounding box center [818, 454] width 1522 height 417
click at [830, 183] on div at bounding box center [838, 182] width 17 height 17
click at [1043, 61] on div "10/20 Étapes d'intégration Étape précédente Étape suivante" at bounding box center [818, 81] width 1522 height 80
click at [1050, 77] on span "Étape suivante" at bounding box center [1070, 77] width 63 height 12
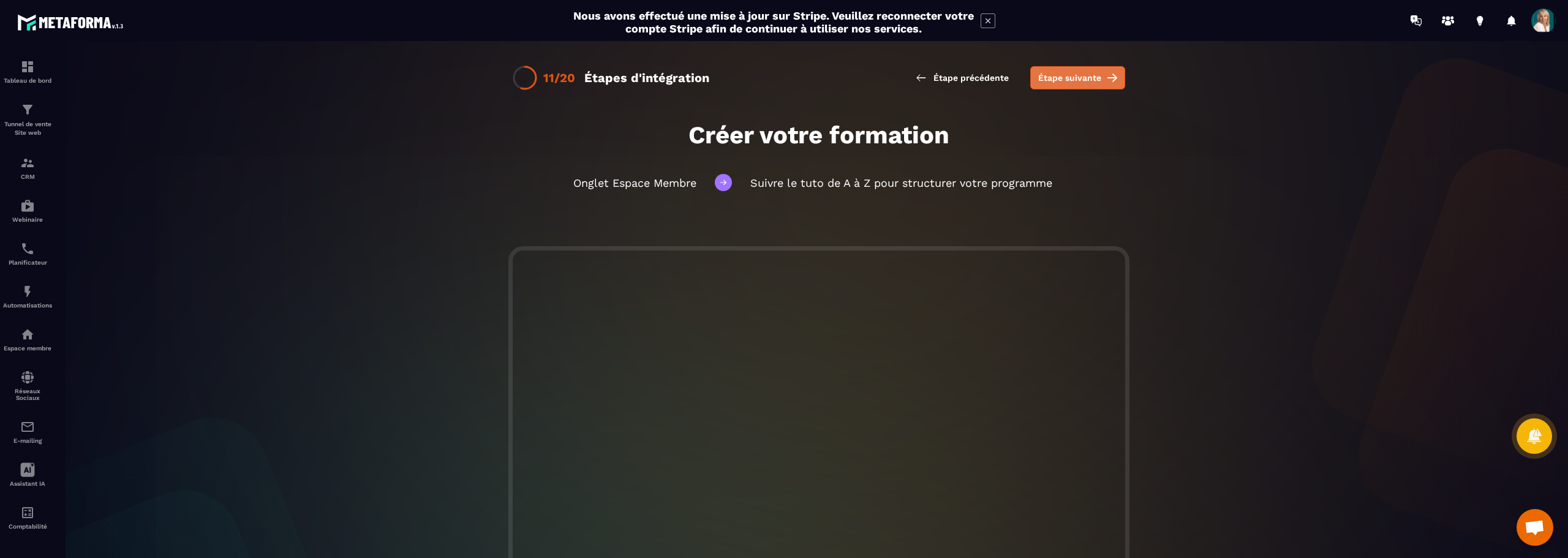
click at [1068, 82] on span "Étape suivante" at bounding box center [1070, 77] width 63 height 12
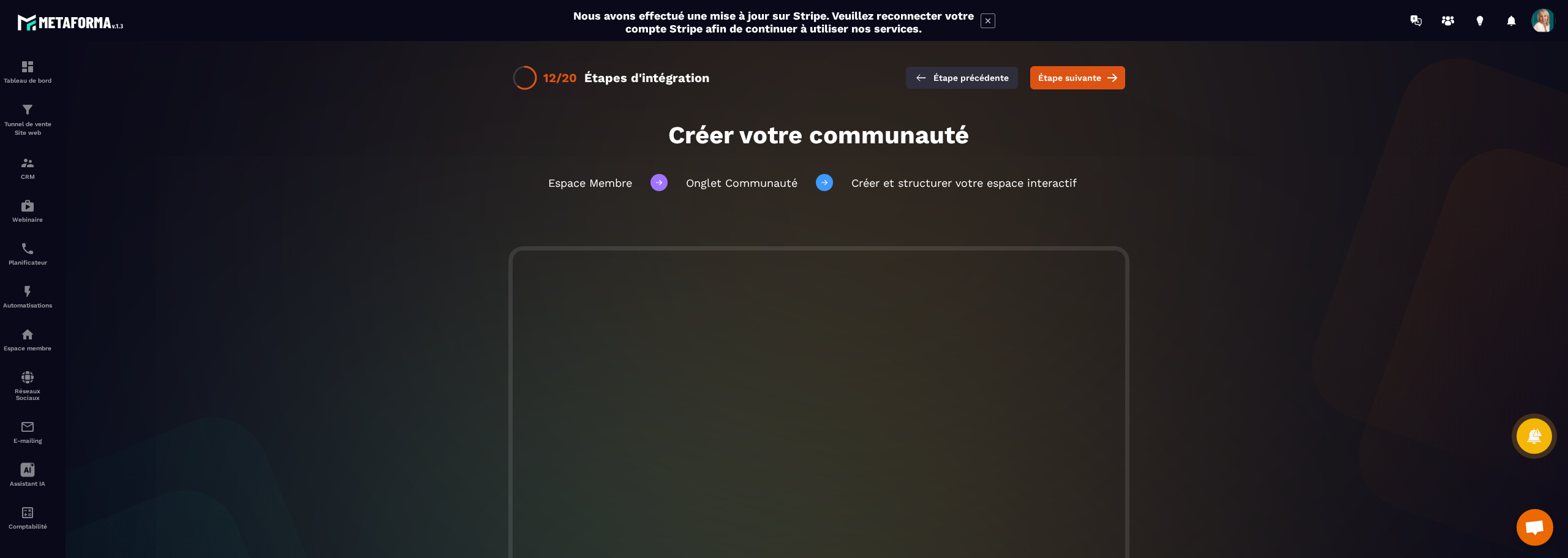
click at [938, 78] on span "Étape précédente" at bounding box center [971, 77] width 75 height 12
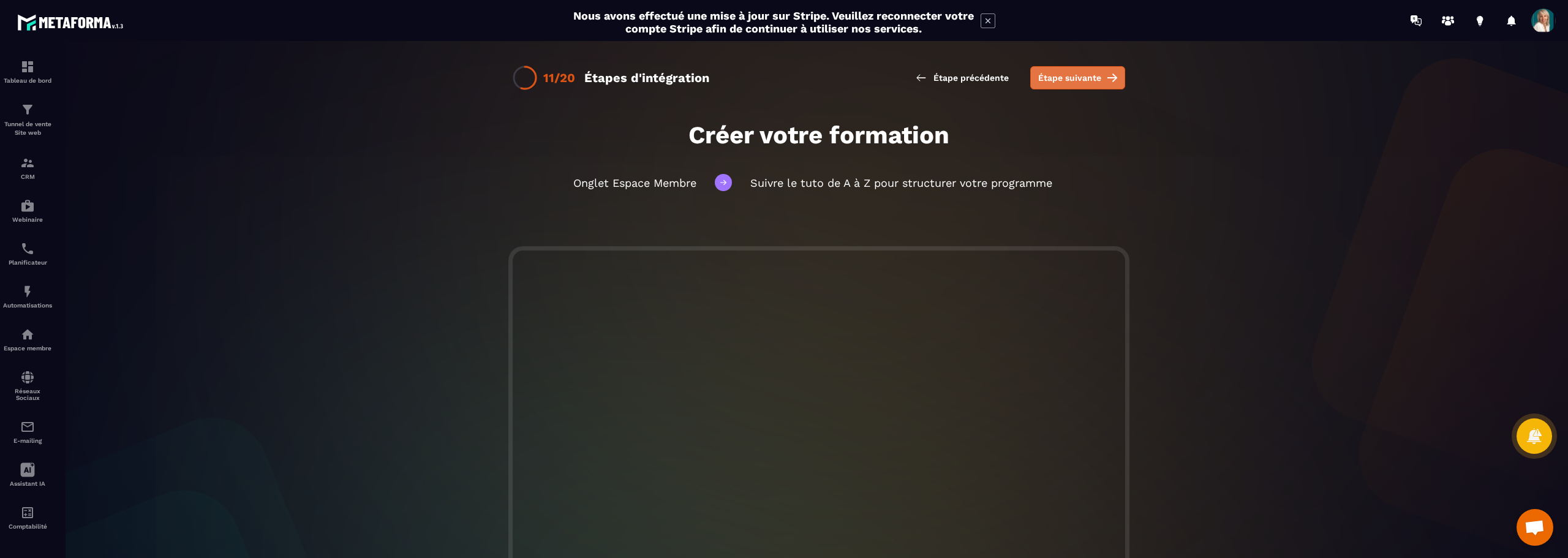
click at [1051, 77] on span "Étape suivante" at bounding box center [1070, 77] width 63 height 12
click at [1089, 78] on span "Étape suivante" at bounding box center [1070, 77] width 63 height 12
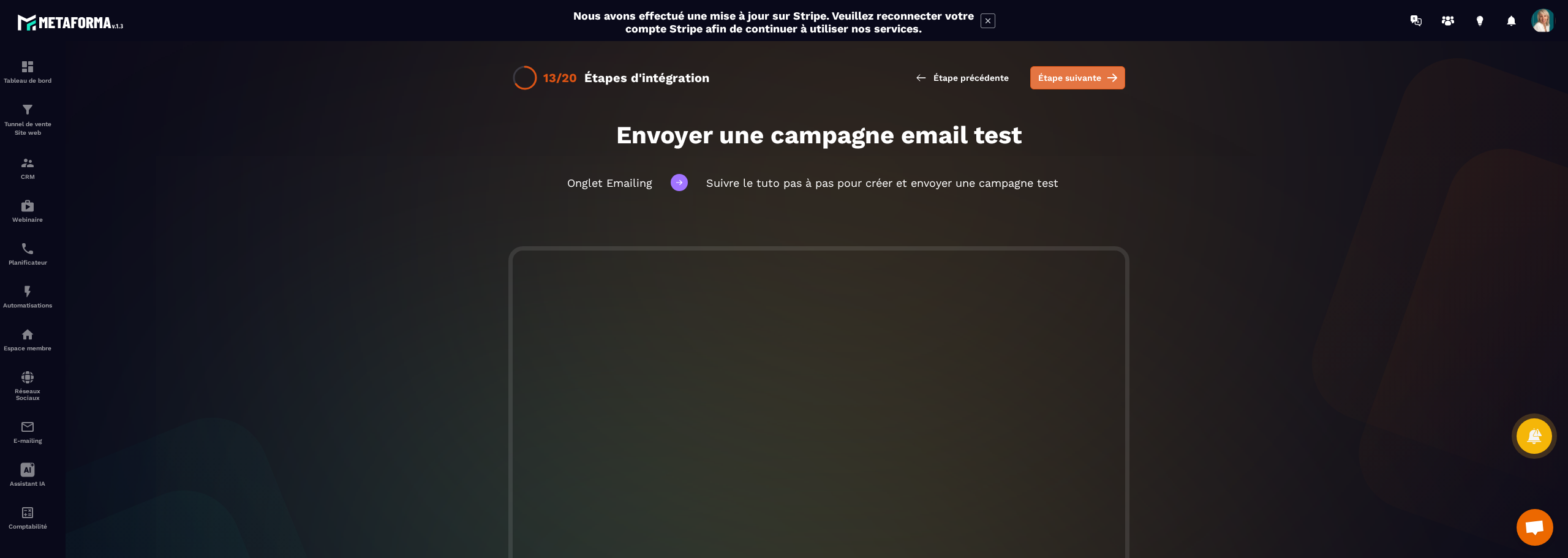
click at [1078, 78] on span "Étape suivante" at bounding box center [1070, 77] width 63 height 12
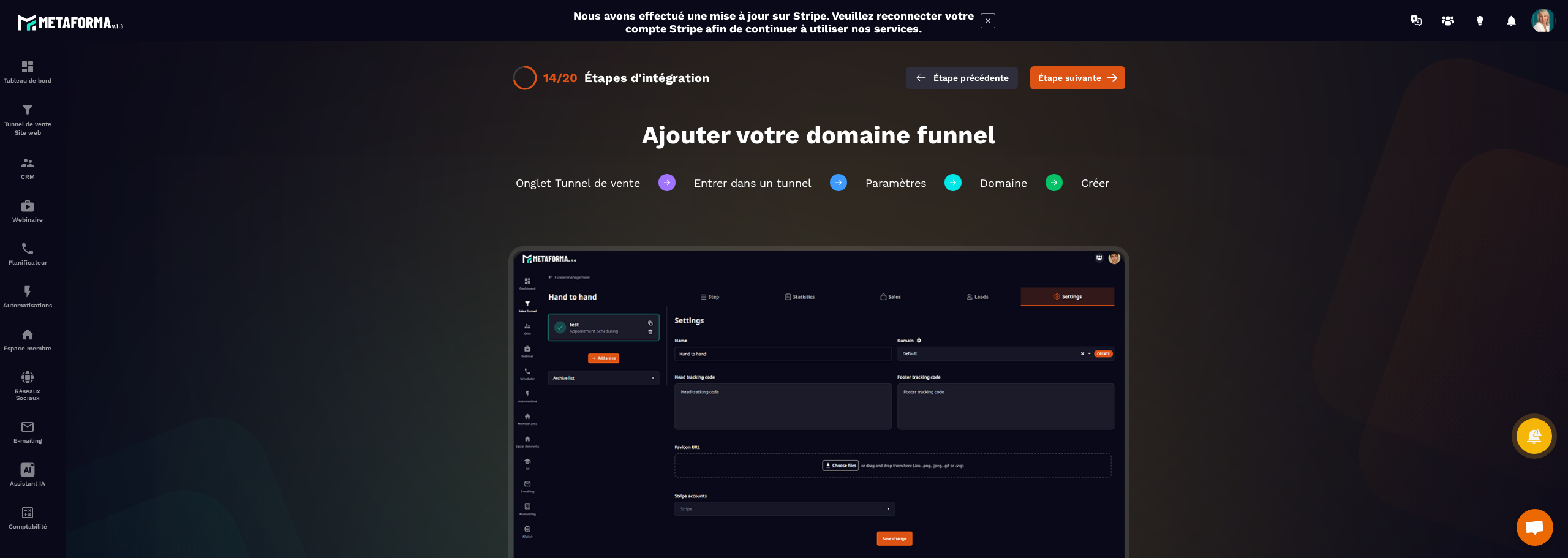
click at [979, 78] on span "Étape précédente" at bounding box center [971, 77] width 75 height 12
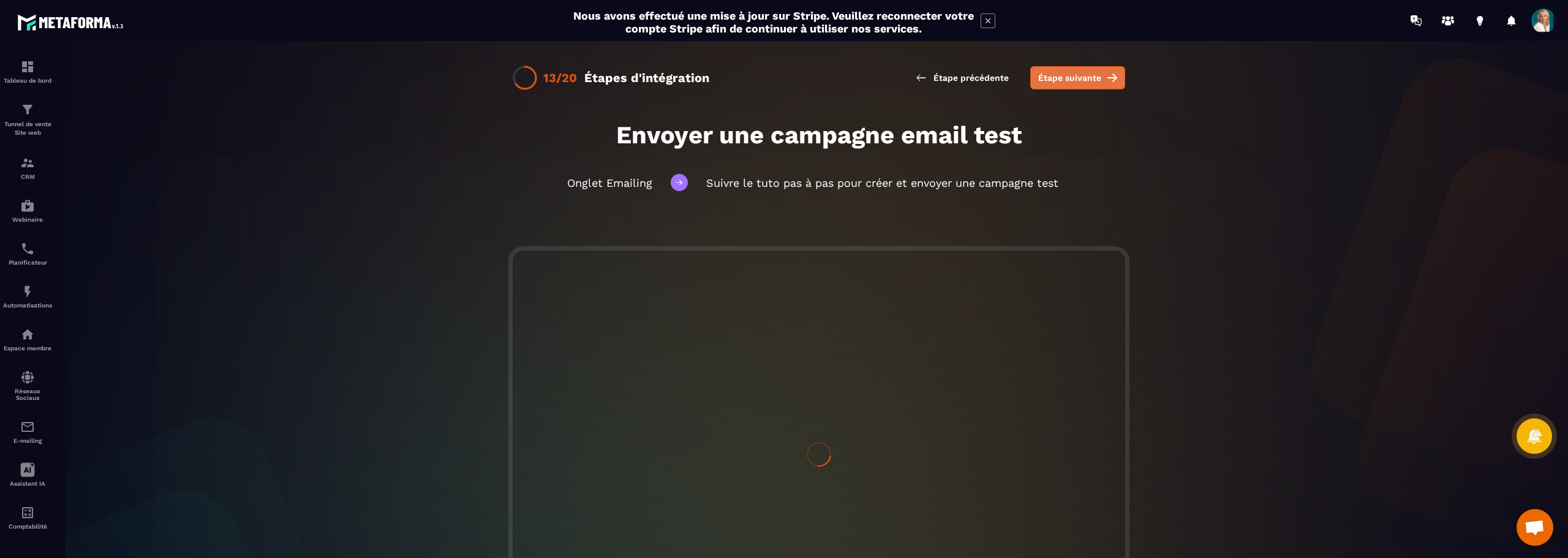
click at [1075, 76] on span "Étape suivante" at bounding box center [1070, 77] width 63 height 12
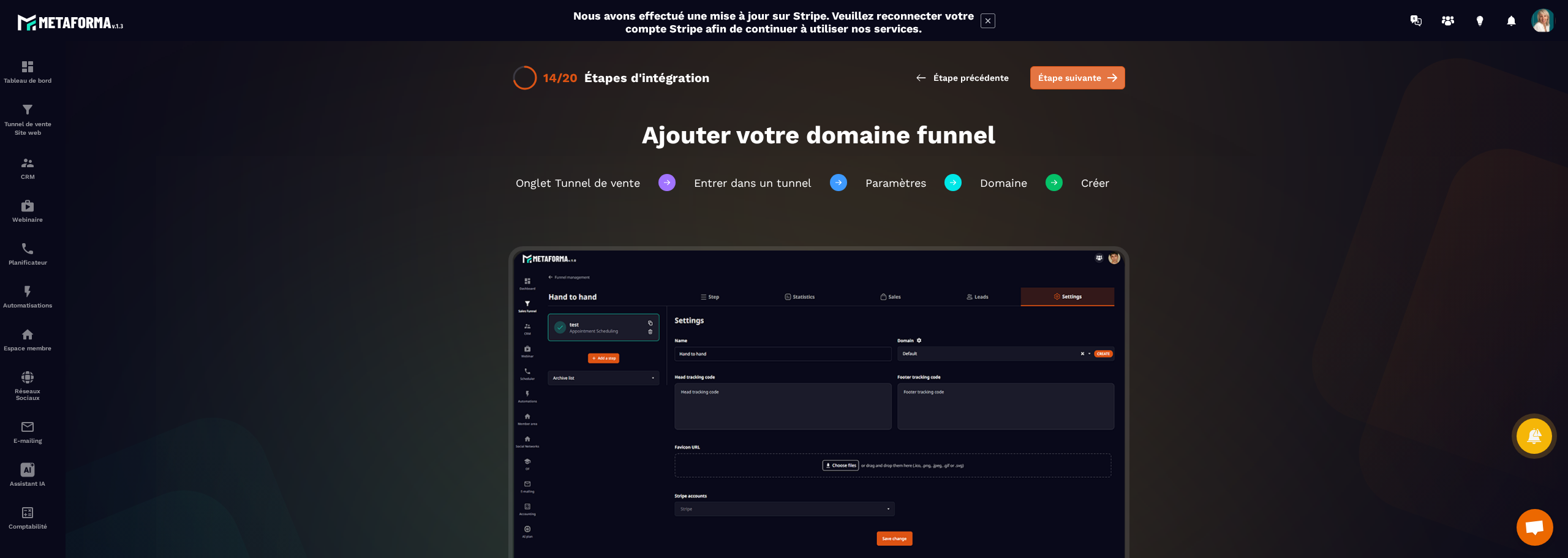
click at [1052, 80] on span "Étape suivante" at bounding box center [1070, 77] width 63 height 12
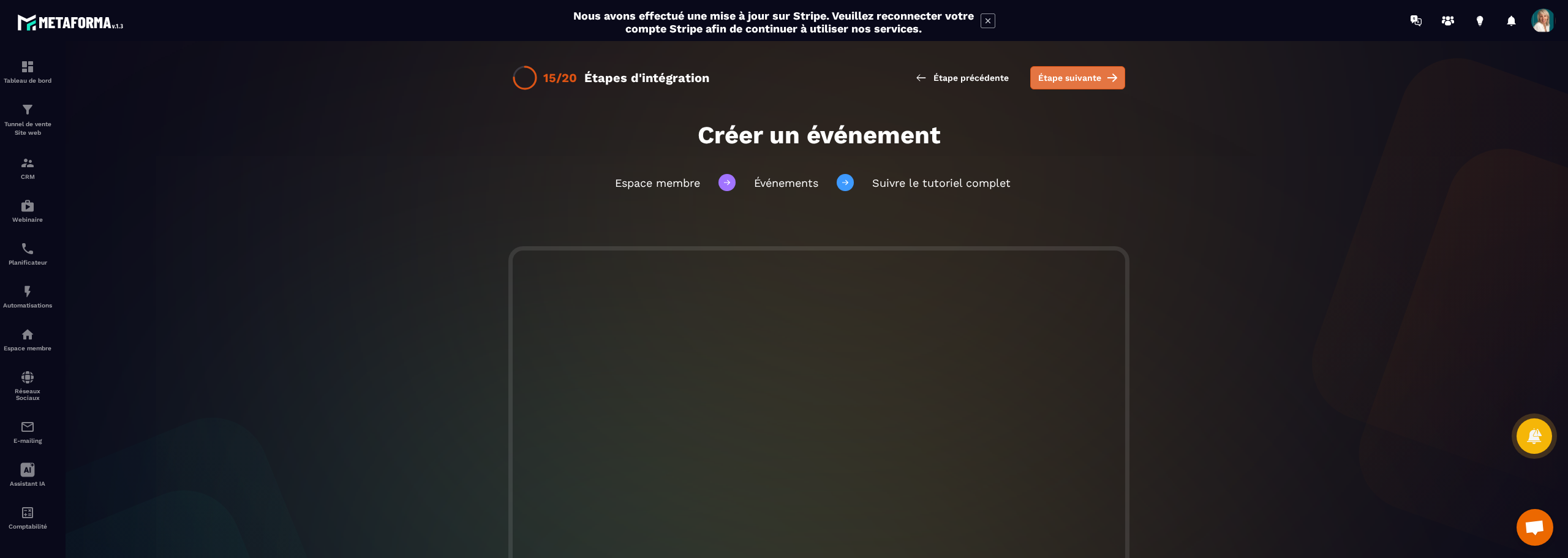
click at [1071, 77] on span "Étape suivante" at bounding box center [1070, 77] width 63 height 12
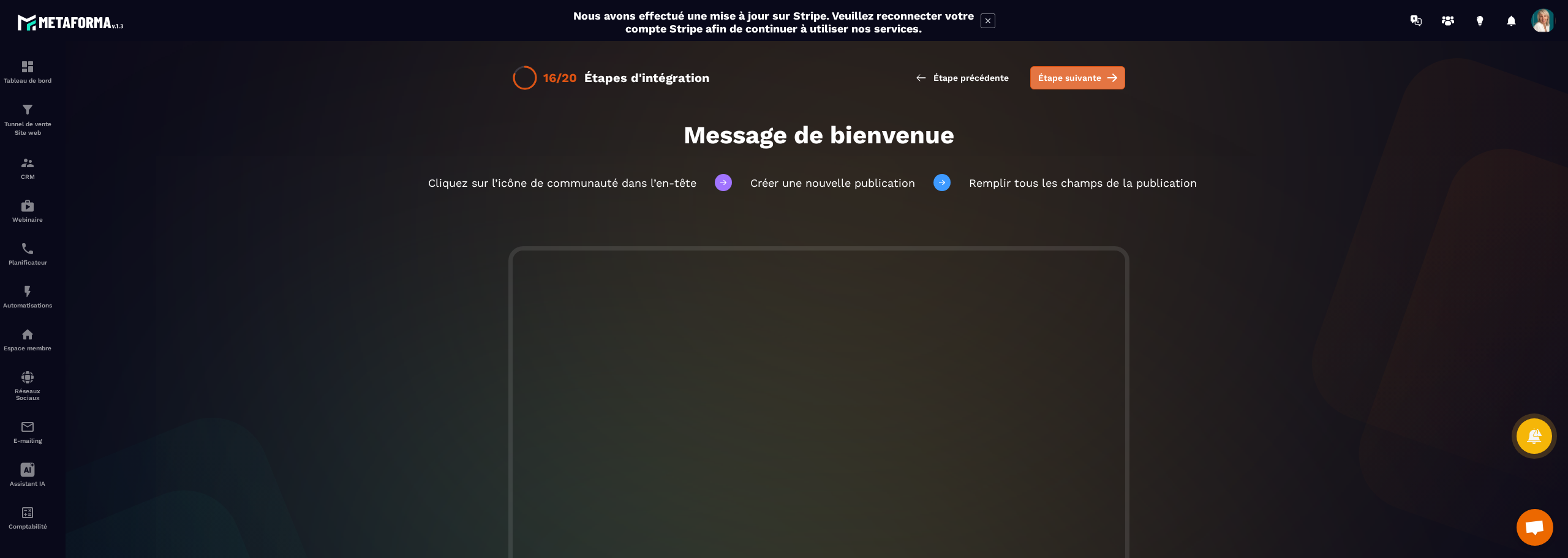
click at [1067, 71] on span "Étape suivante" at bounding box center [1070, 77] width 63 height 12
click at [1060, 75] on span "Étape suivante" at bounding box center [1070, 77] width 63 height 12
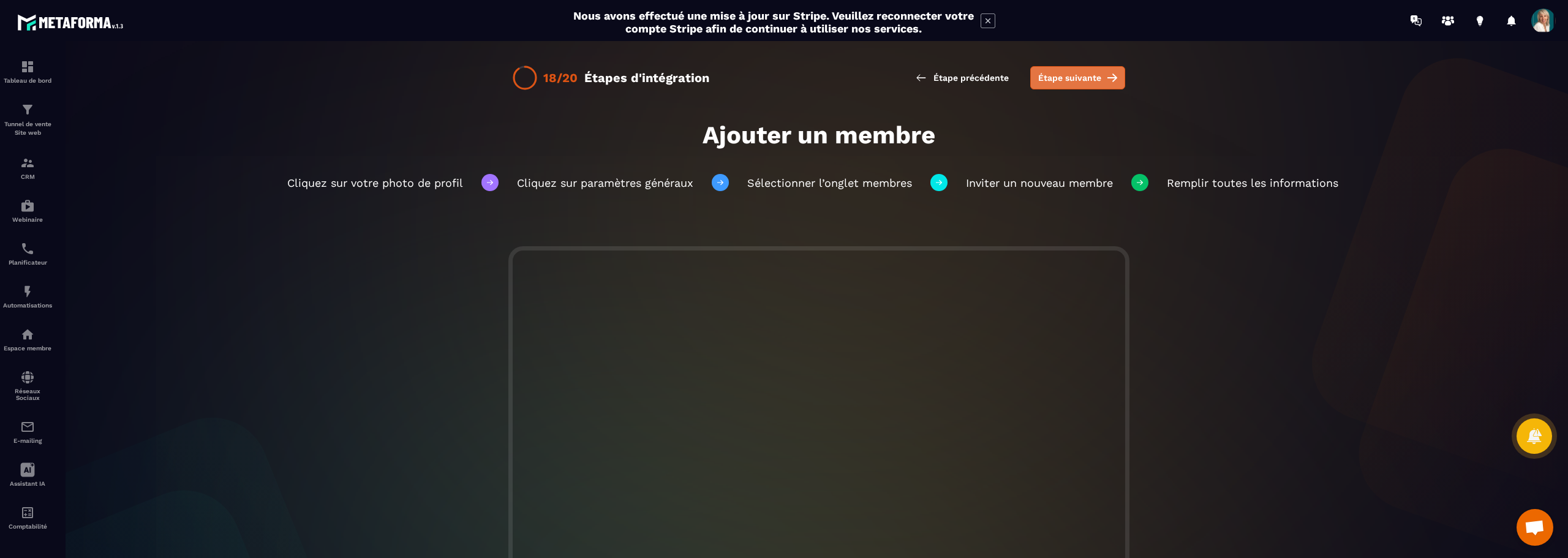
click at [1077, 75] on span "Étape suivante" at bounding box center [1070, 77] width 63 height 12
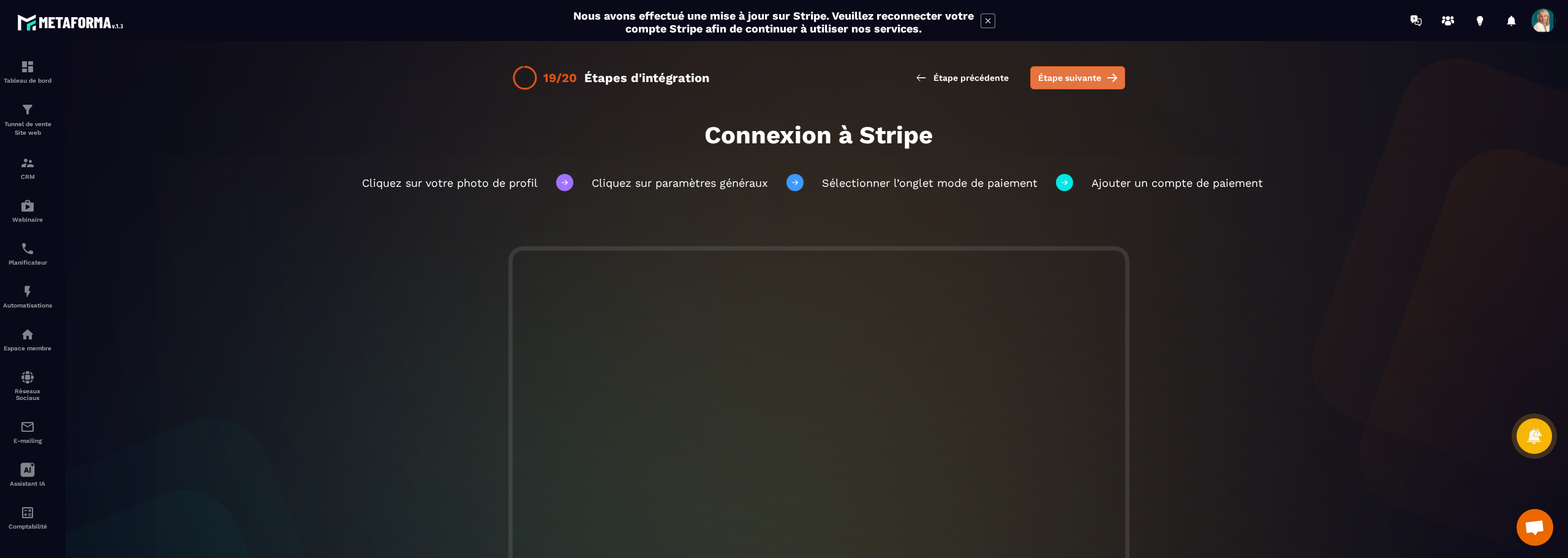
click at [1080, 74] on span "Étape suivante" at bounding box center [1070, 77] width 63 height 12
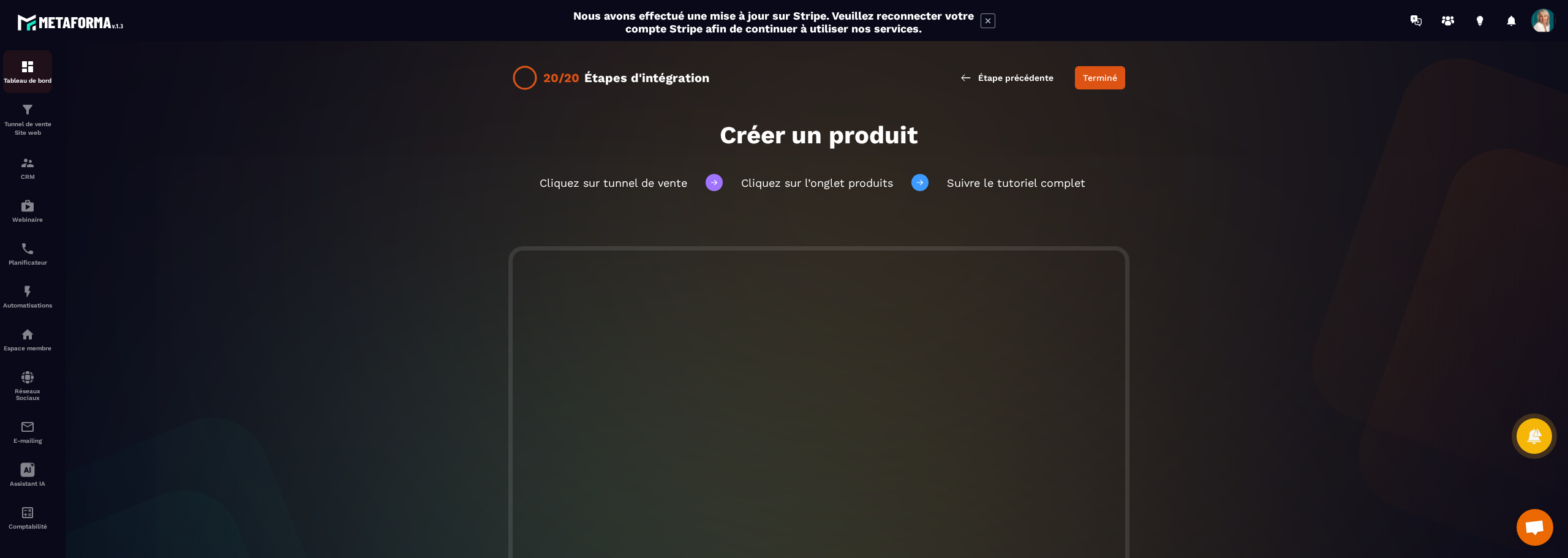
click at [32, 68] on img at bounding box center [27, 66] width 15 height 15
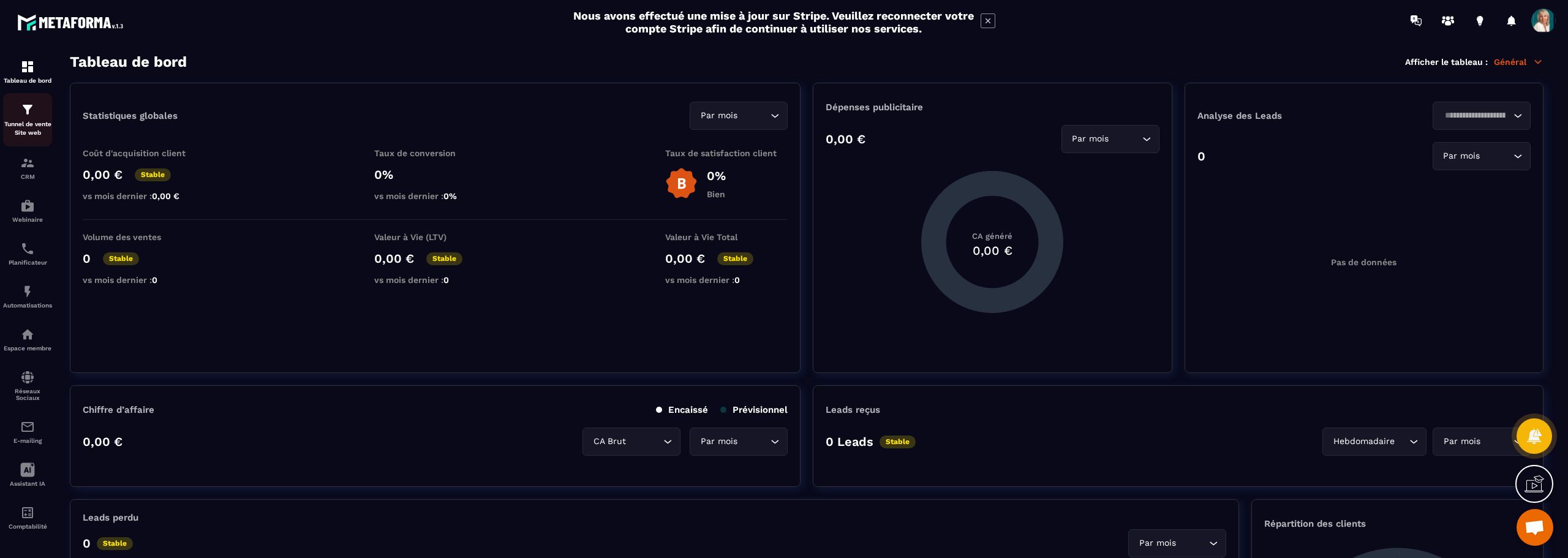
click at [27, 125] on p "Tunnel de vente Site web" at bounding box center [27, 128] width 49 height 17
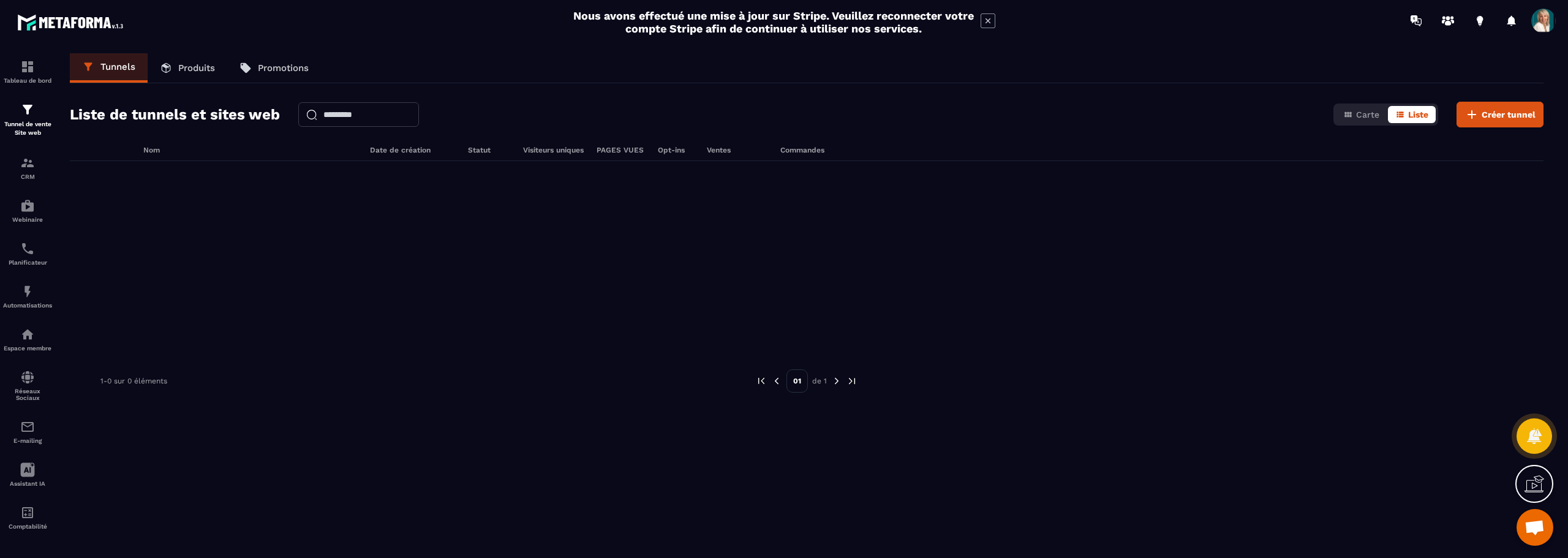
click at [1535, 482] on icon at bounding box center [1534, 483] width 20 height 20
click at [27, 164] on img at bounding box center [27, 163] width 15 height 15
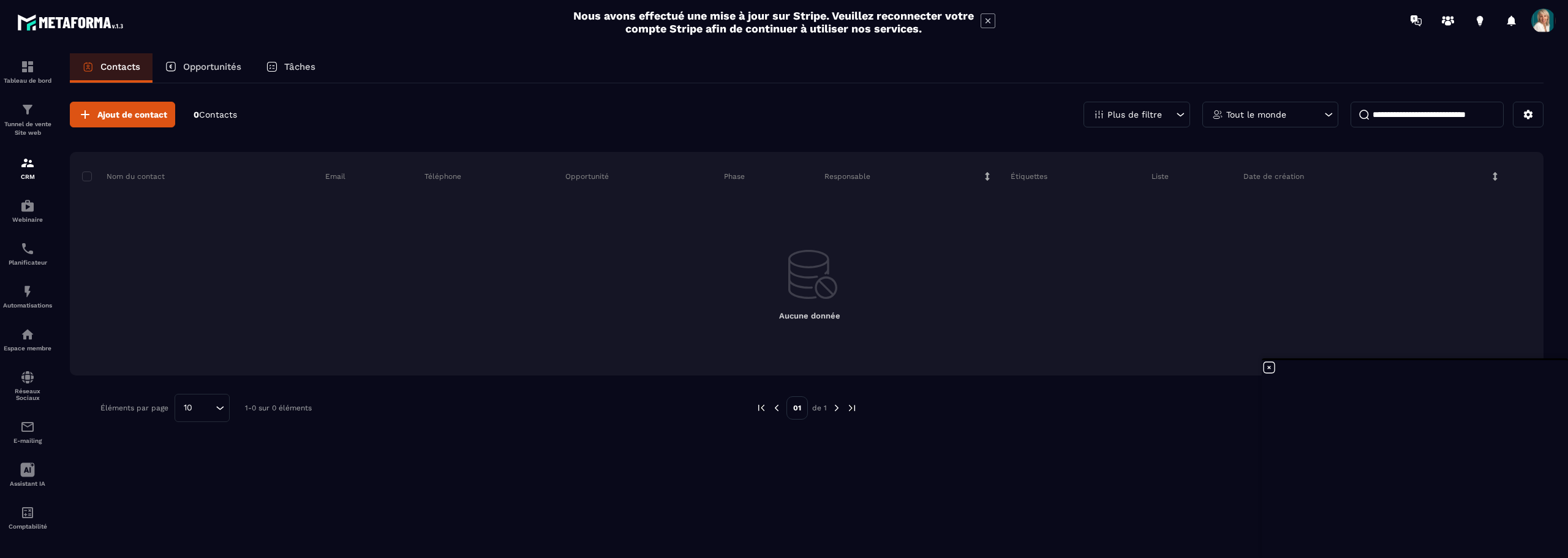
click at [216, 68] on p "Opportunités" at bounding box center [212, 66] width 58 height 11
click at [209, 64] on p "Opportunités" at bounding box center [212, 66] width 58 height 11
click at [202, 66] on p "Opportunités" at bounding box center [212, 66] width 58 height 11
click at [28, 115] on img at bounding box center [27, 109] width 15 height 15
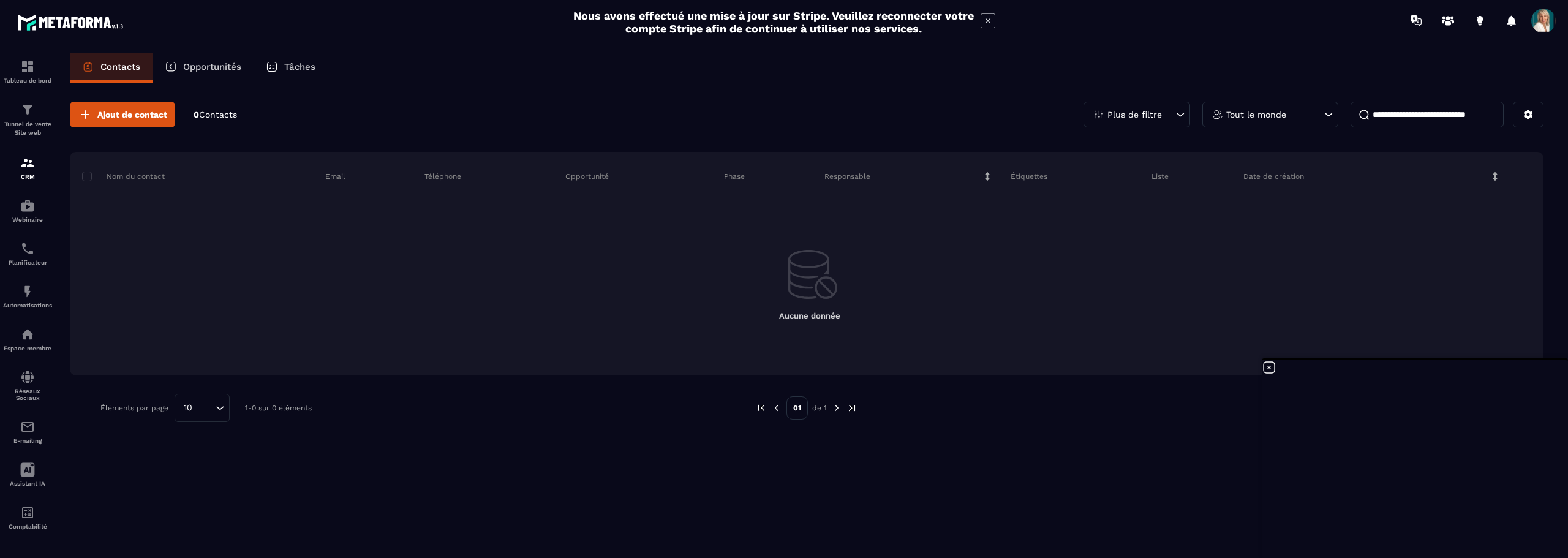
click at [239, 63] on p "Opportunités" at bounding box center [212, 66] width 58 height 11
click at [208, 66] on p "Opportunités" at bounding box center [212, 66] width 58 height 11
